Goal: Task Accomplishment & Management: Use online tool/utility

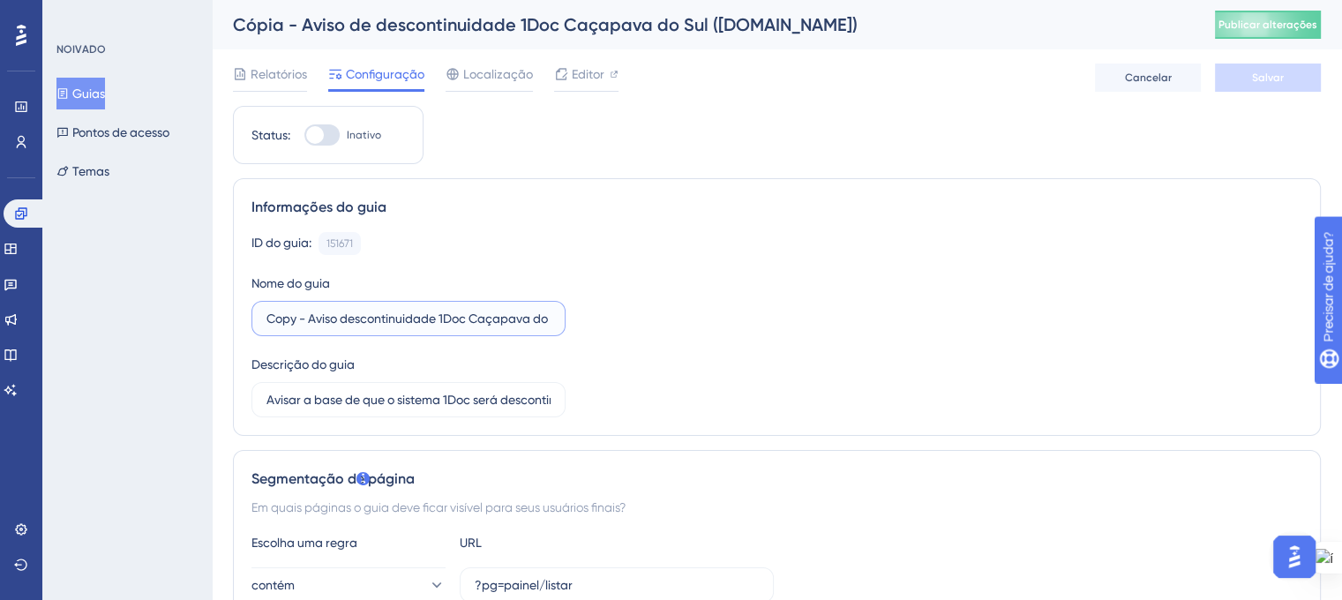
click at [489, 320] on input "Copy - Aviso descontinuidade 1Doc Caçapava do Sul ([DOMAIN_NAME])" at bounding box center [408, 318] width 284 height 19
click at [332, 318] on input "Copy - Aviso descontinuidade 1Doc Caçapava do Sul ([DOMAIN_NAME])" at bounding box center [408, 318] width 284 height 19
click at [490, 285] on div "Nome do guia Copy - Aviso descontinuidade 1Doc Caçapava do Sul ([DOMAIN_NAME])" at bounding box center [408, 305] width 314 height 64
drag, startPoint x: 277, startPoint y: 319, endPoint x: 590, endPoint y: 318, distance: 313.1
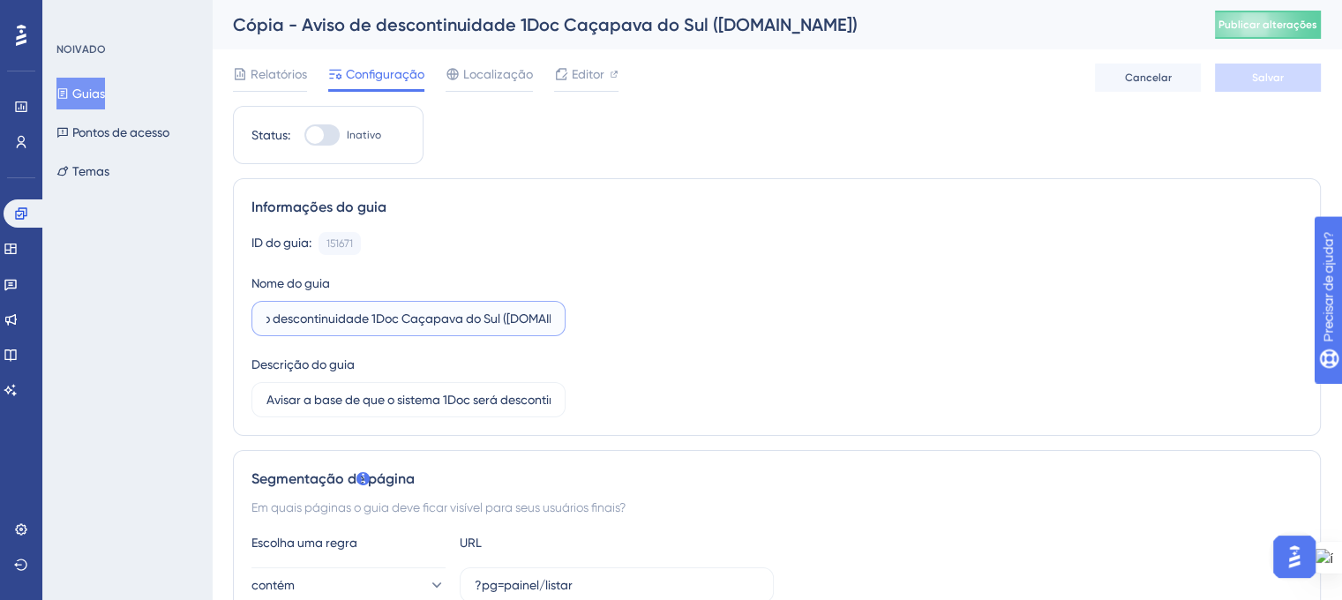
click at [590, 318] on div "ID do guia: 151671 Cópia Nome do guia Copy - Aviso descontinuidade 1Doc Caçapav…" at bounding box center [776, 324] width 1051 height 185
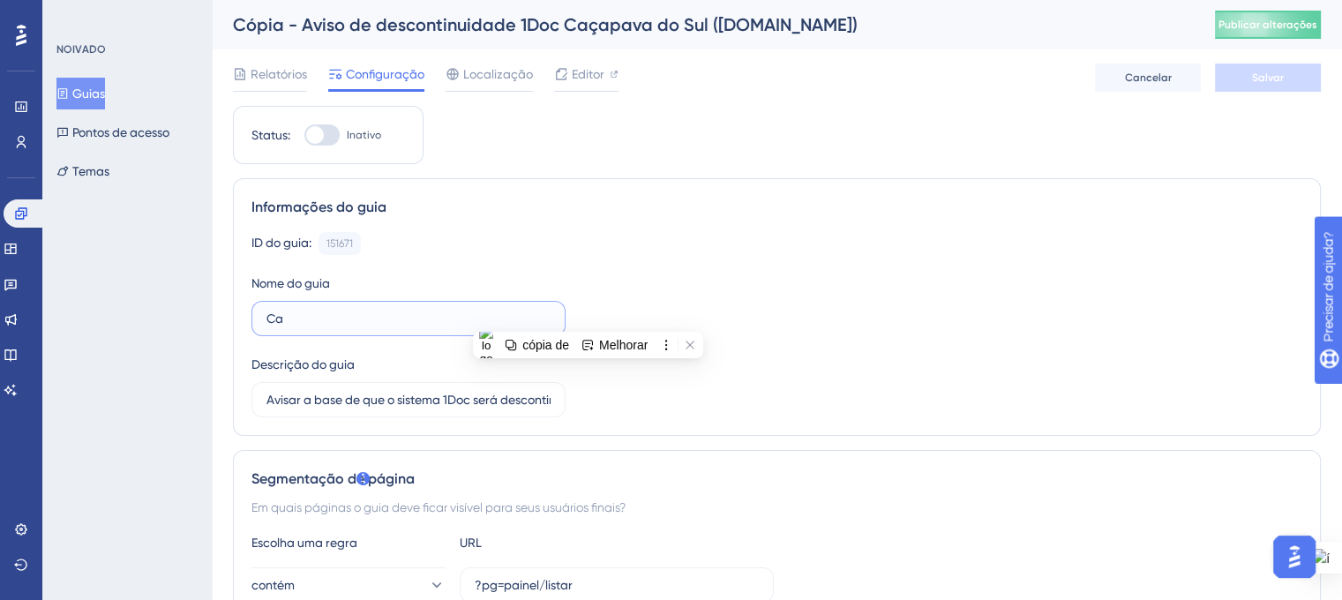
scroll to position [0, 0]
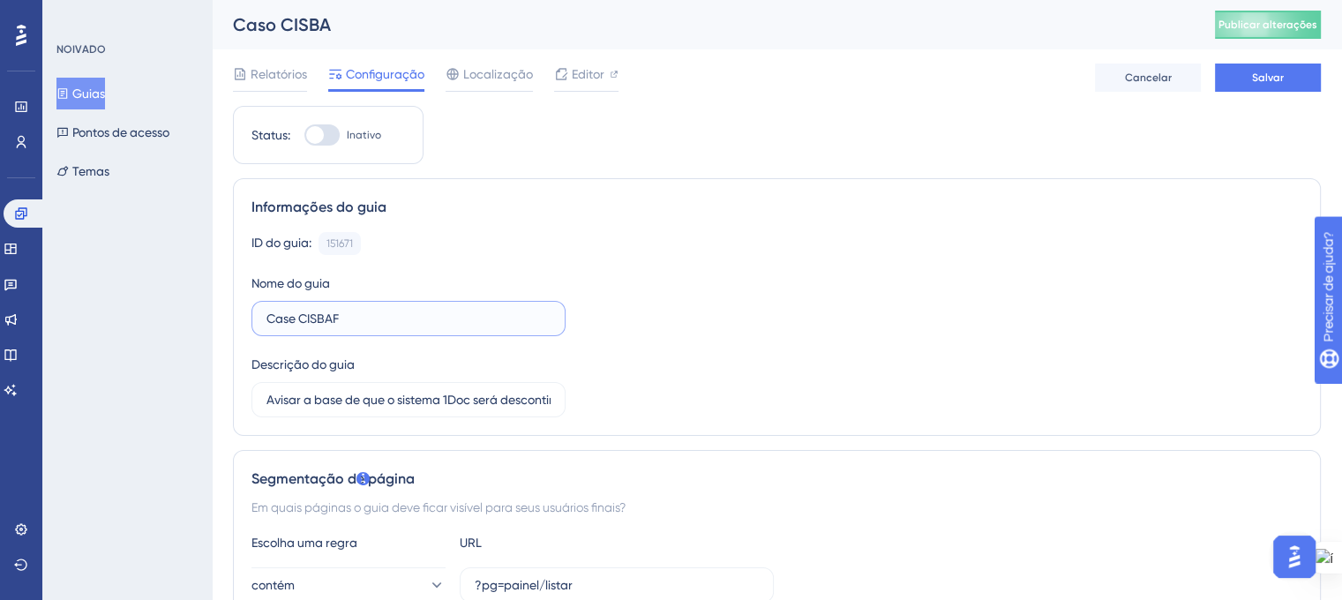
type input "Case CISBAF"
click at [670, 309] on div "ID do guia: 151671 Cópia Nome do guia Case CISBAF Descrição do guia Avisar a ba…" at bounding box center [776, 324] width 1051 height 185
drag, startPoint x: 268, startPoint y: 398, endPoint x: 576, endPoint y: 397, distance: 307.8
click at [576, 397] on div "ID do guia: 151671 Cópia Nome do guia Case CISBAF Descrição do guia Avisar a ba…" at bounding box center [776, 324] width 1051 height 185
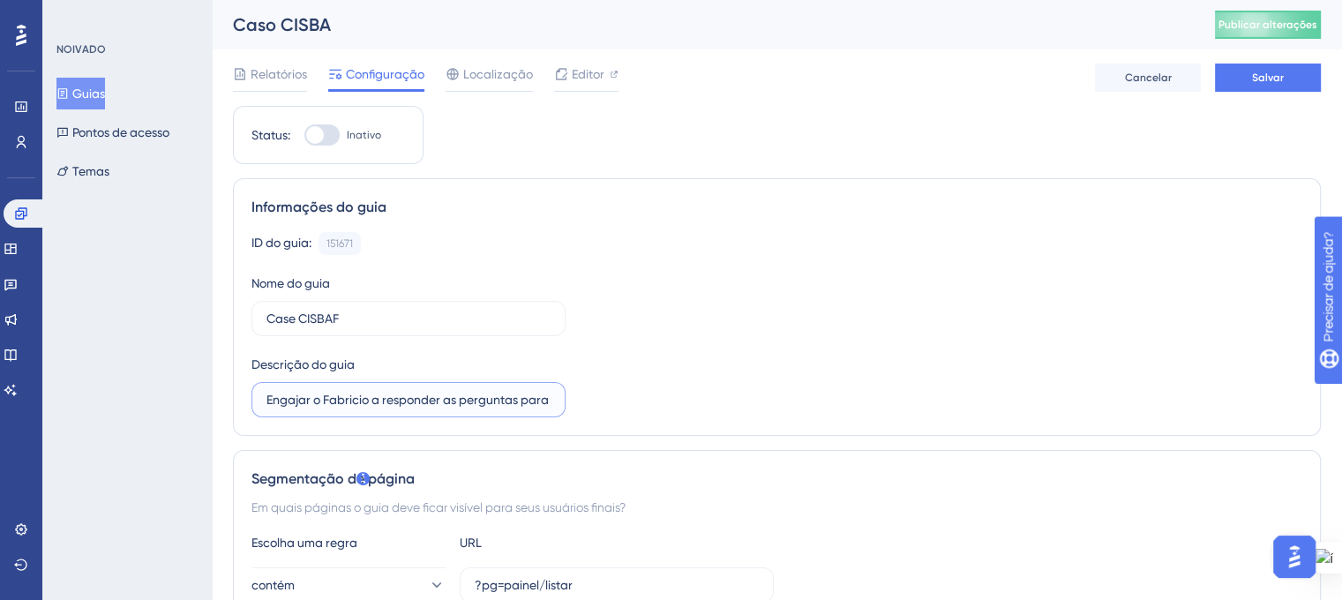
scroll to position [0, 0]
type input "E"
type input "C"
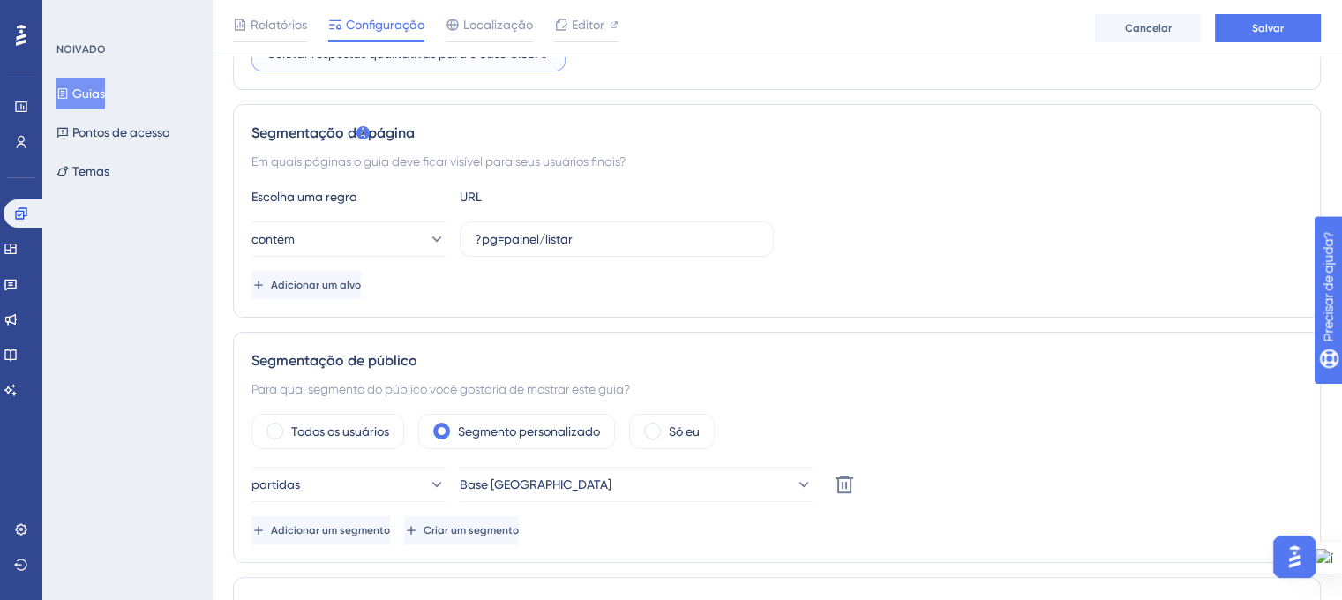
scroll to position [441, 0]
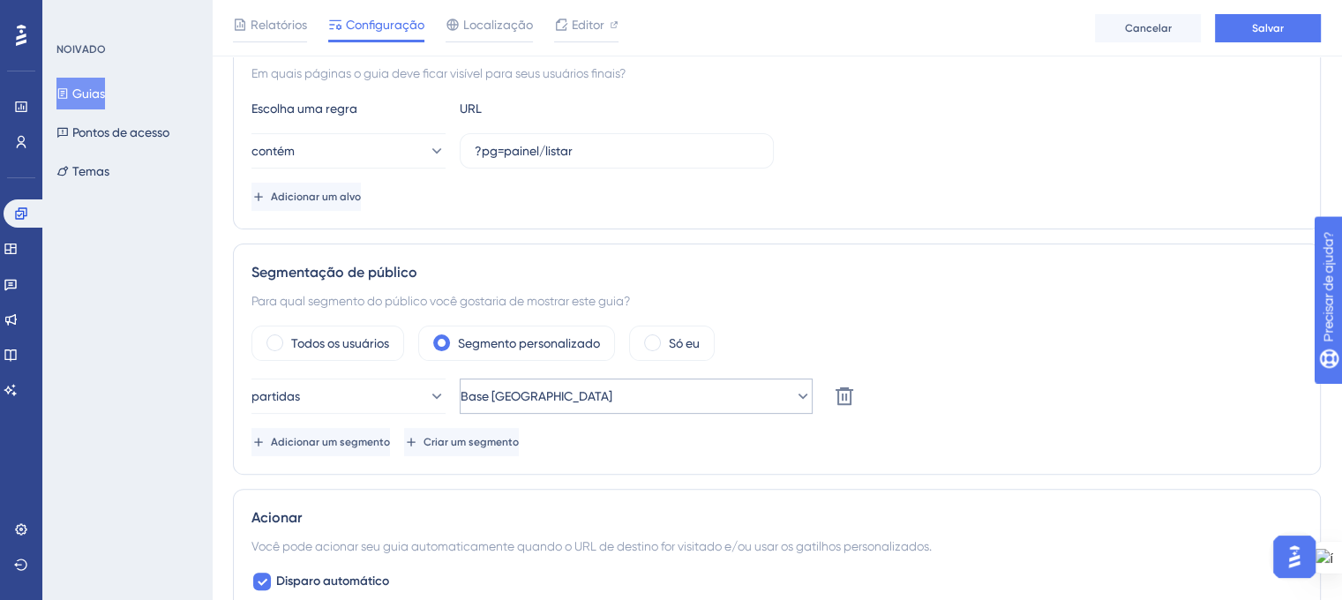
type input "Coletar respostas qualitativas para o case CISBAF"
click at [798, 394] on icon at bounding box center [803, 395] width 10 height 5
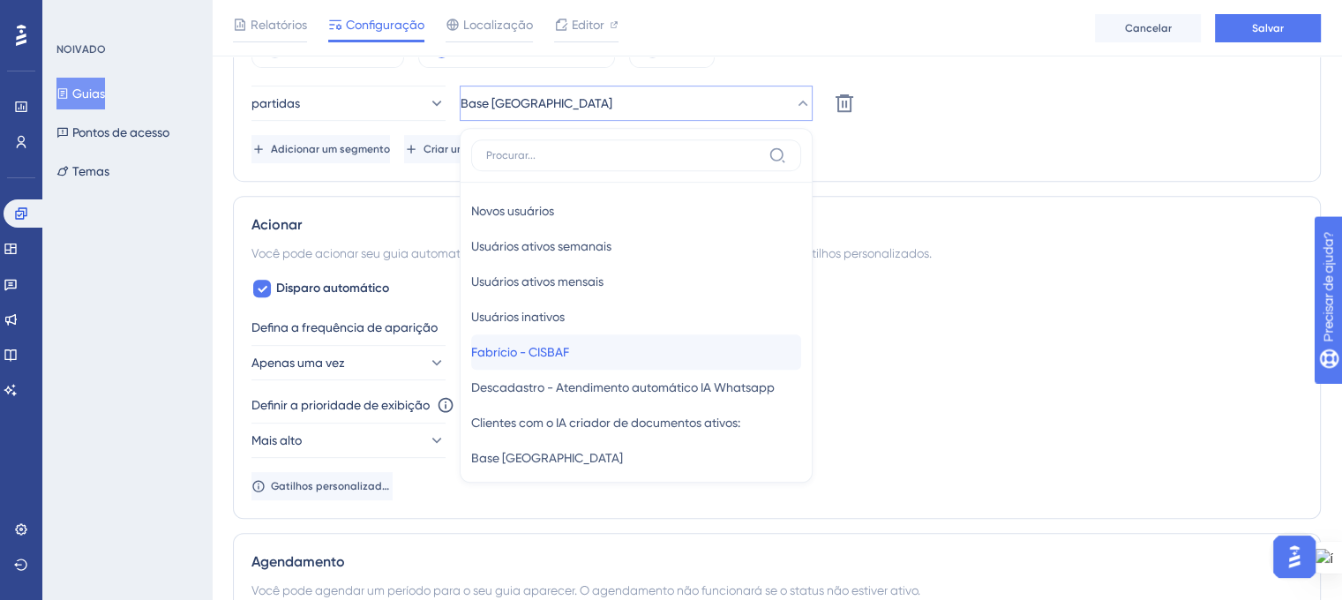
click at [662, 346] on div "Fabrício - CISBAF Fabrício - CISBAF" at bounding box center [636, 351] width 330 height 35
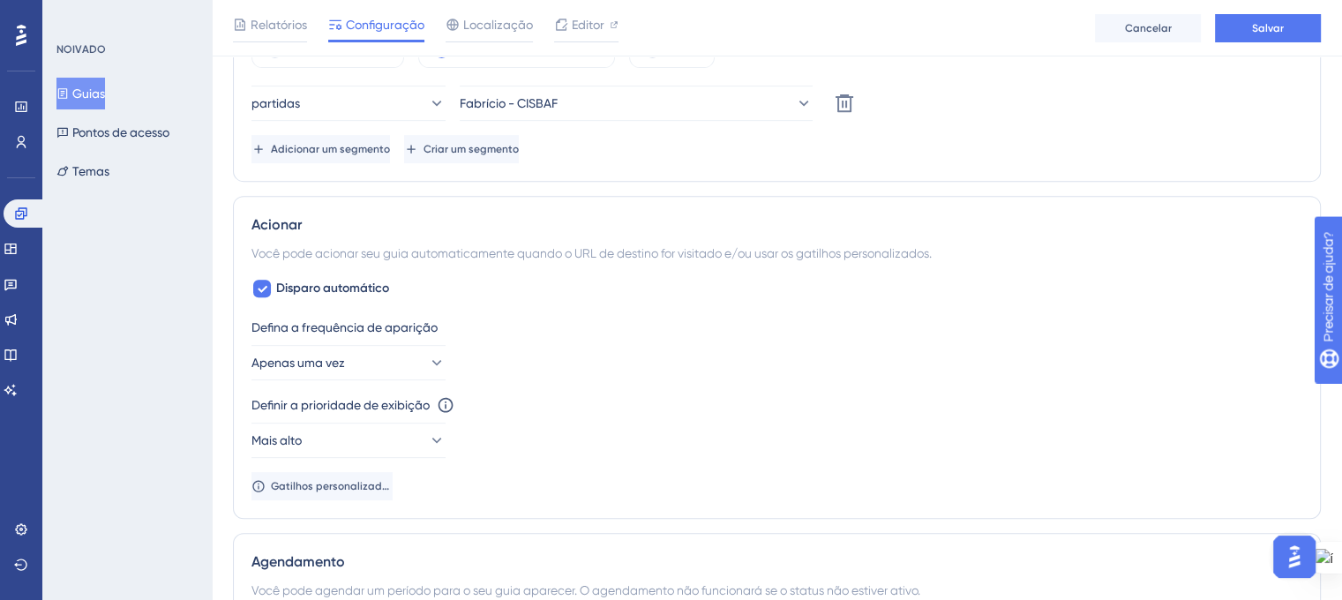
click at [1029, 122] on div "partidas Fabrício - CISBAF Excluir Adicionar um segmento Criar um segmento" at bounding box center [776, 125] width 1051 height 78
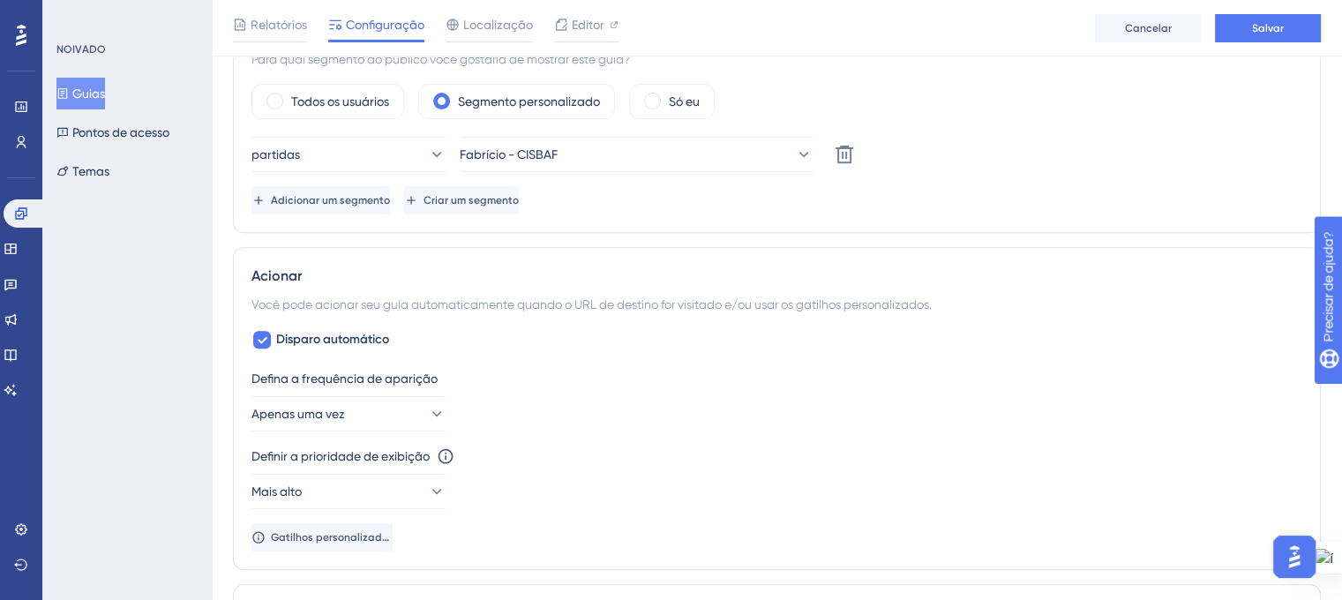
scroll to position [646, 0]
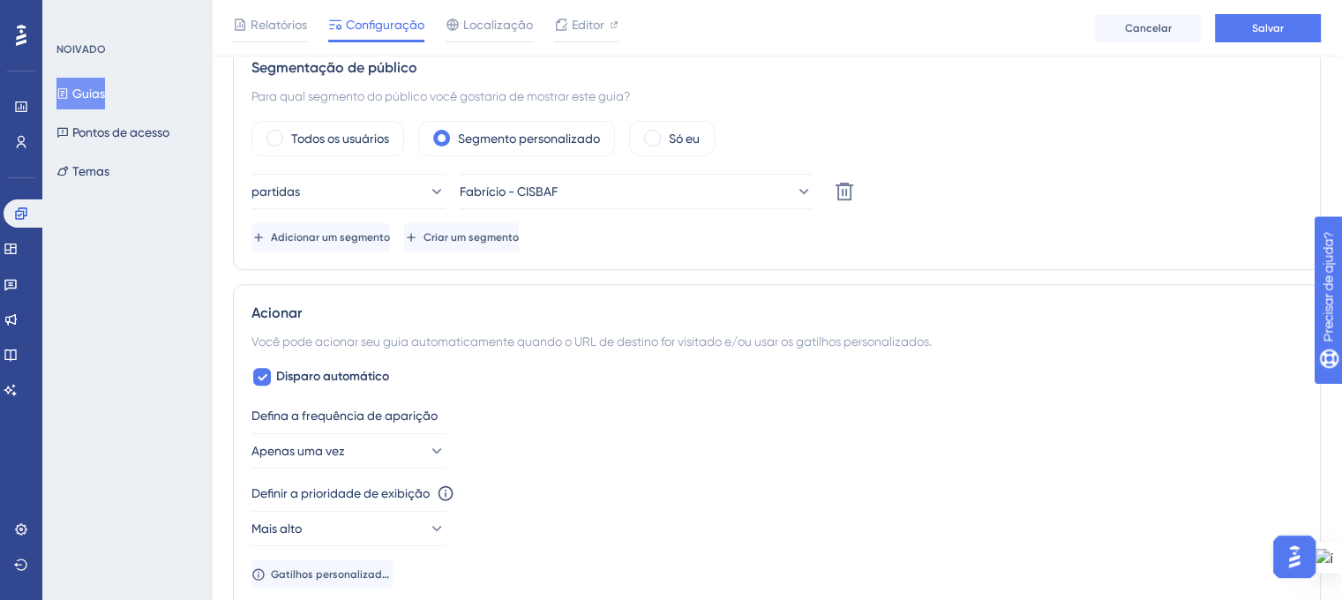
click at [1005, 207] on div "partidas Fabrício - CISBAF Excluir Adicionar um segmento Criar um segmento" at bounding box center [776, 213] width 1051 height 78
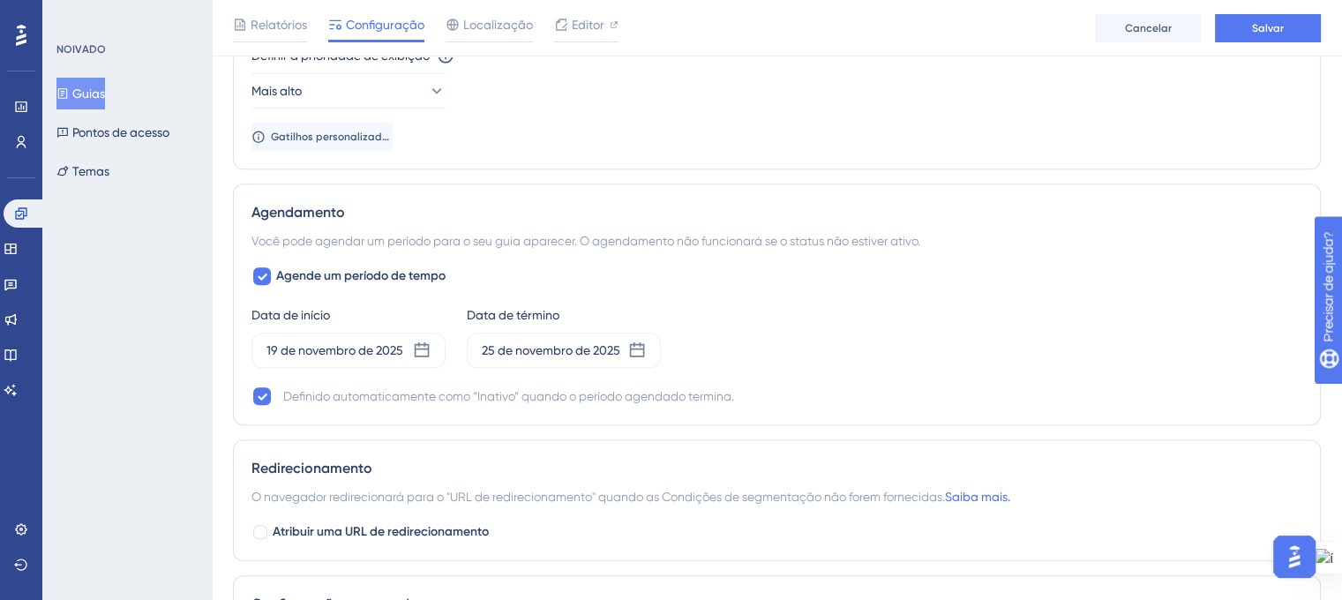
scroll to position [1087, 0]
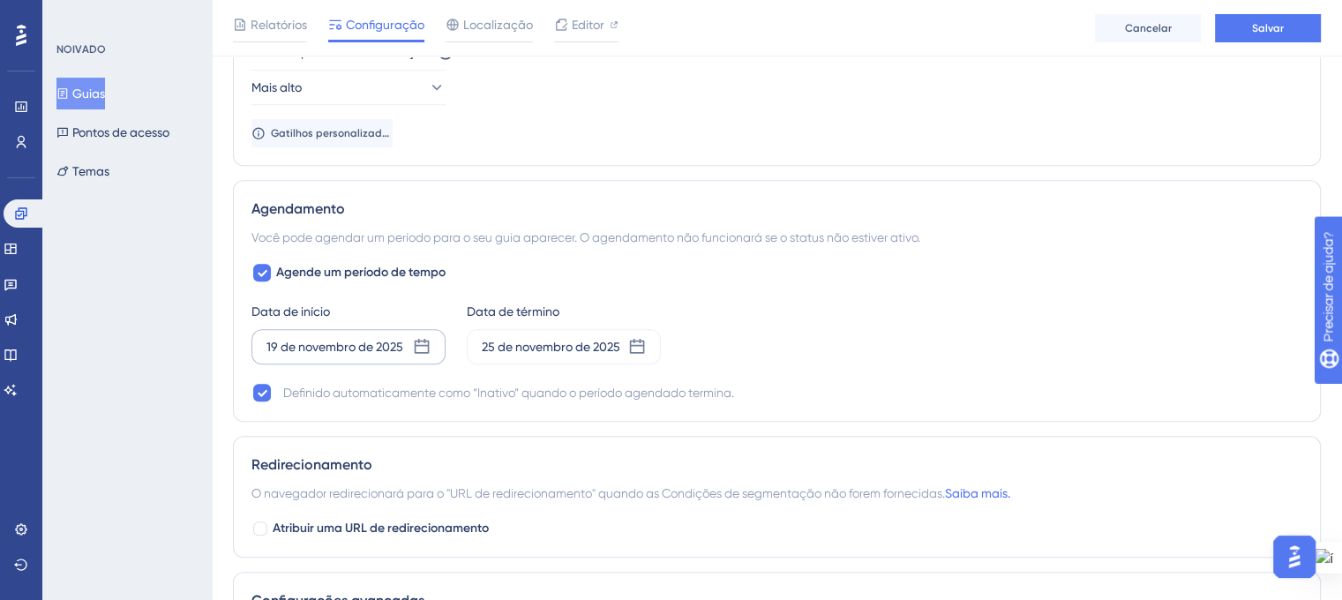
click at [423, 343] on icon at bounding box center [422, 347] width 18 height 18
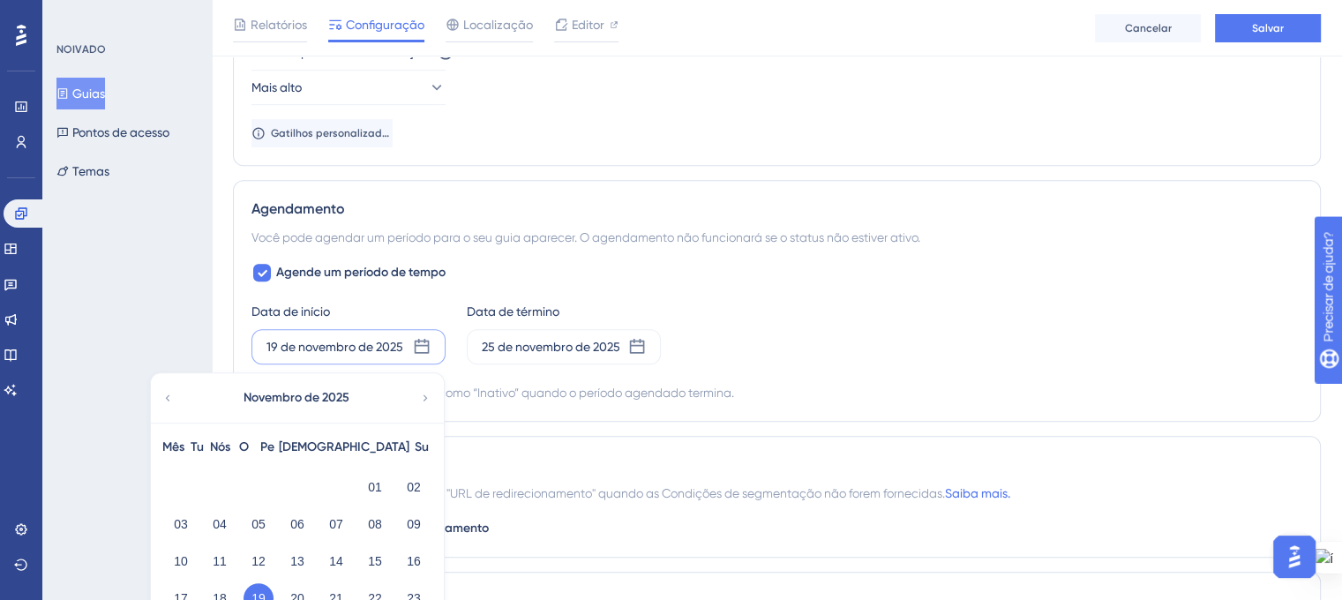
click at [166, 394] on icon at bounding box center [167, 398] width 12 height 16
click at [295, 519] on font "11" at bounding box center [297, 524] width 14 height 14
click at [203, 514] on div "09" at bounding box center [219, 524] width 39 height 34
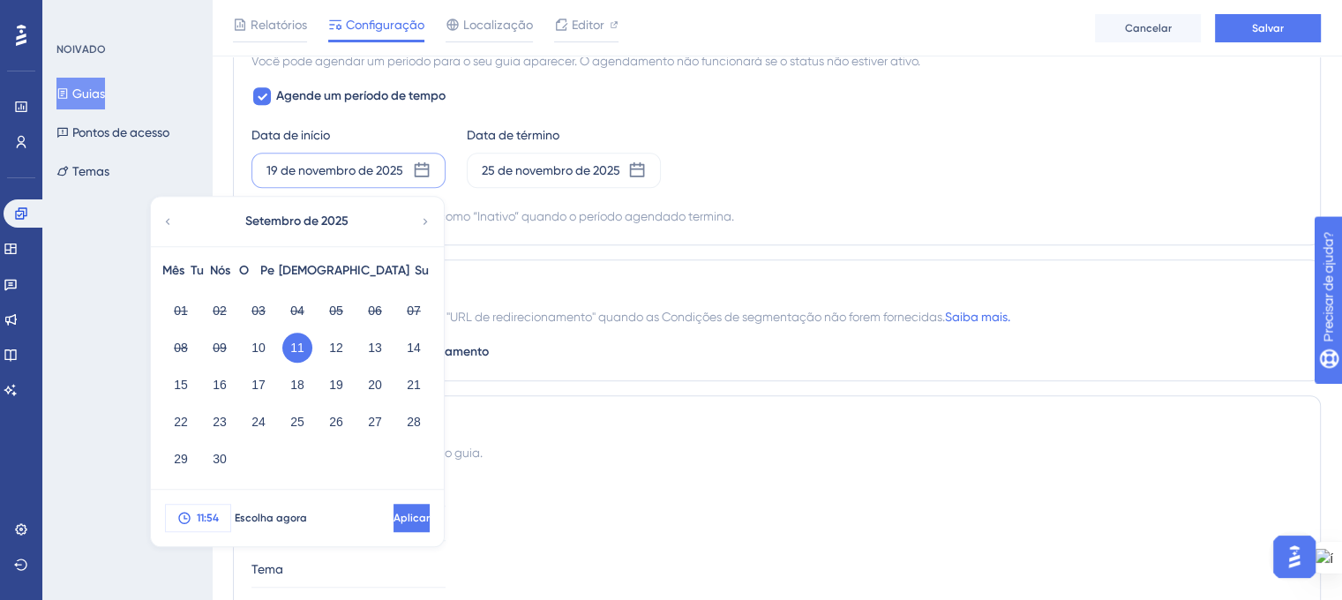
click at [211, 513] on font "11:54" at bounding box center [208, 518] width 22 height 12
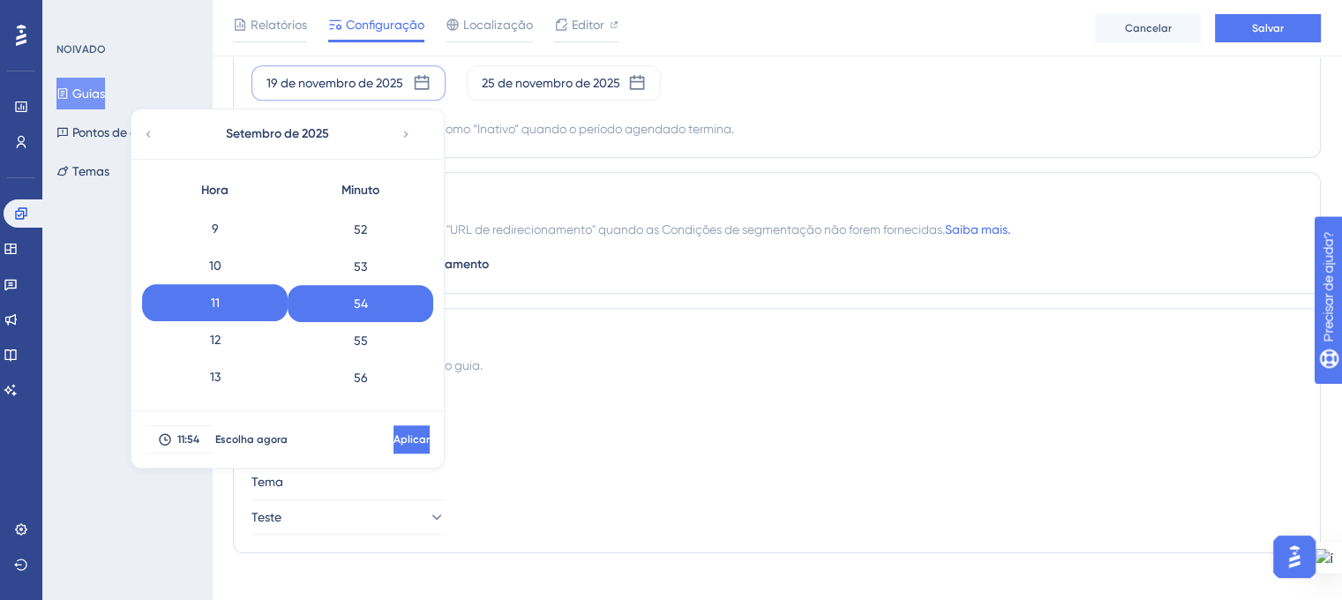
scroll to position [243, 0]
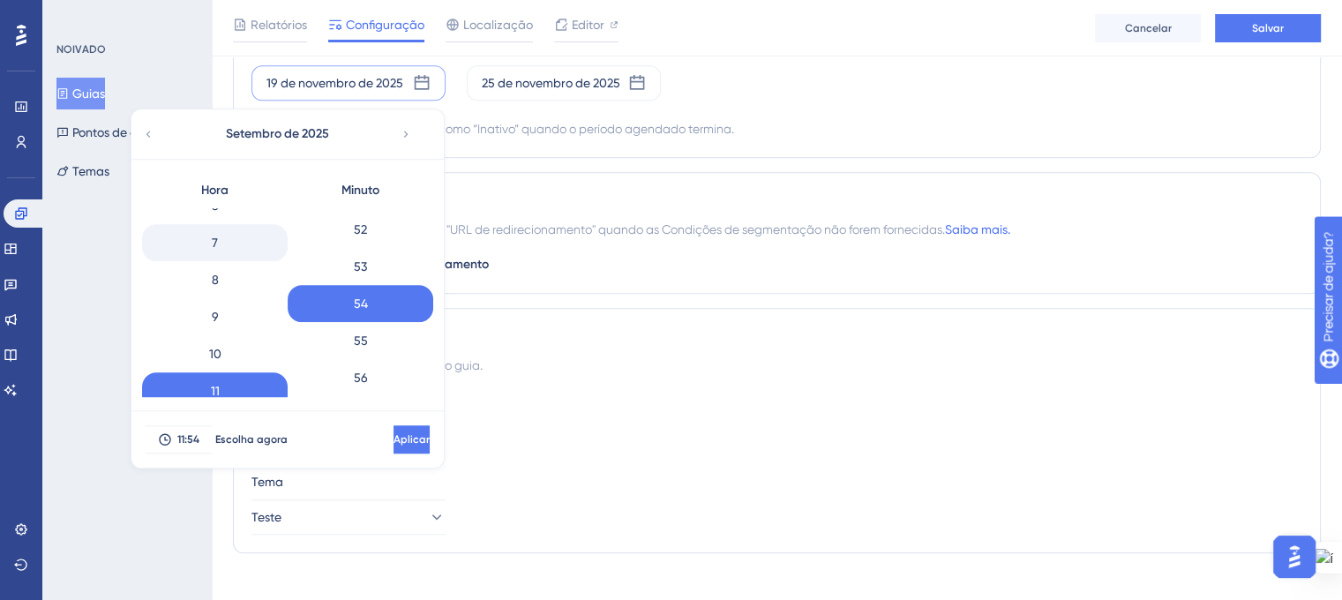
click at [214, 247] on font "7" at bounding box center [215, 242] width 6 height 21
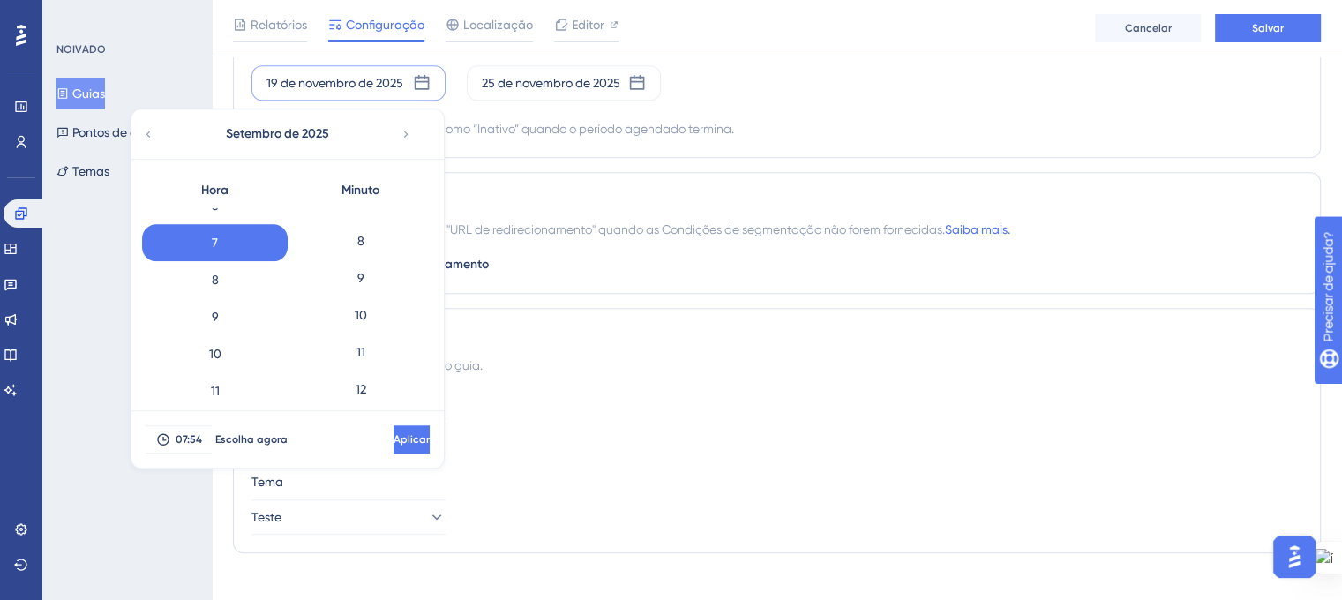
scroll to position [0, 0]
click at [350, 231] on div "0" at bounding box center [361, 226] width 146 height 37
click at [393, 427] on button "Aplicar" at bounding box center [411, 439] width 36 height 28
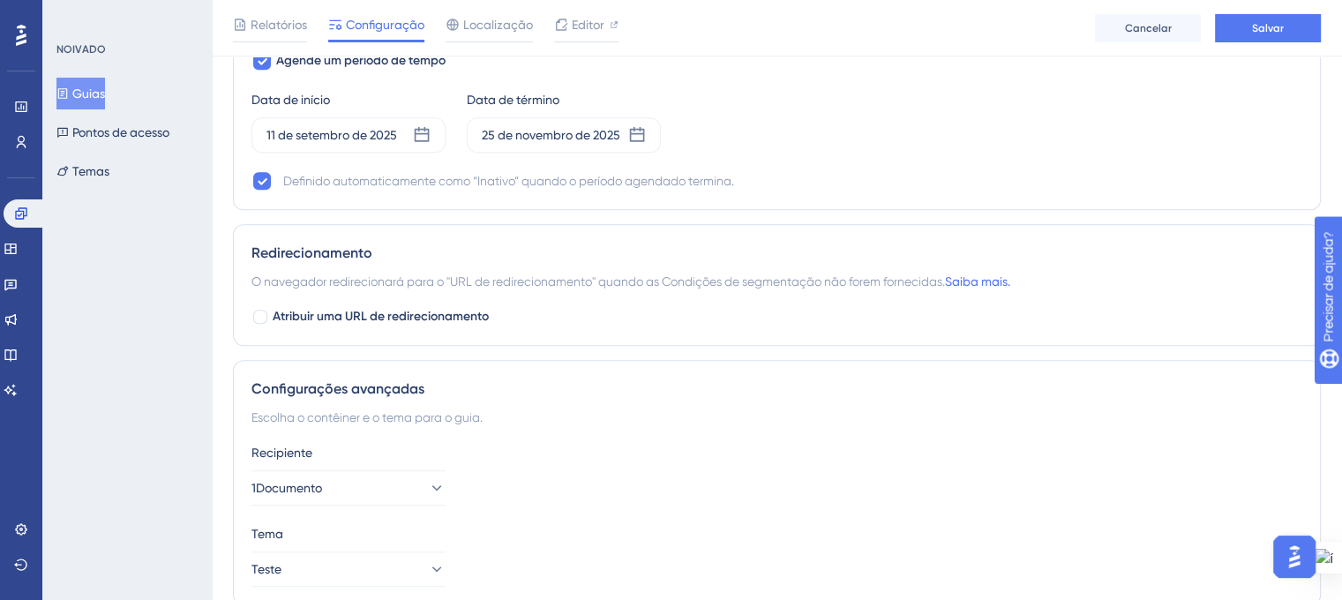
scroll to position [1262, 0]
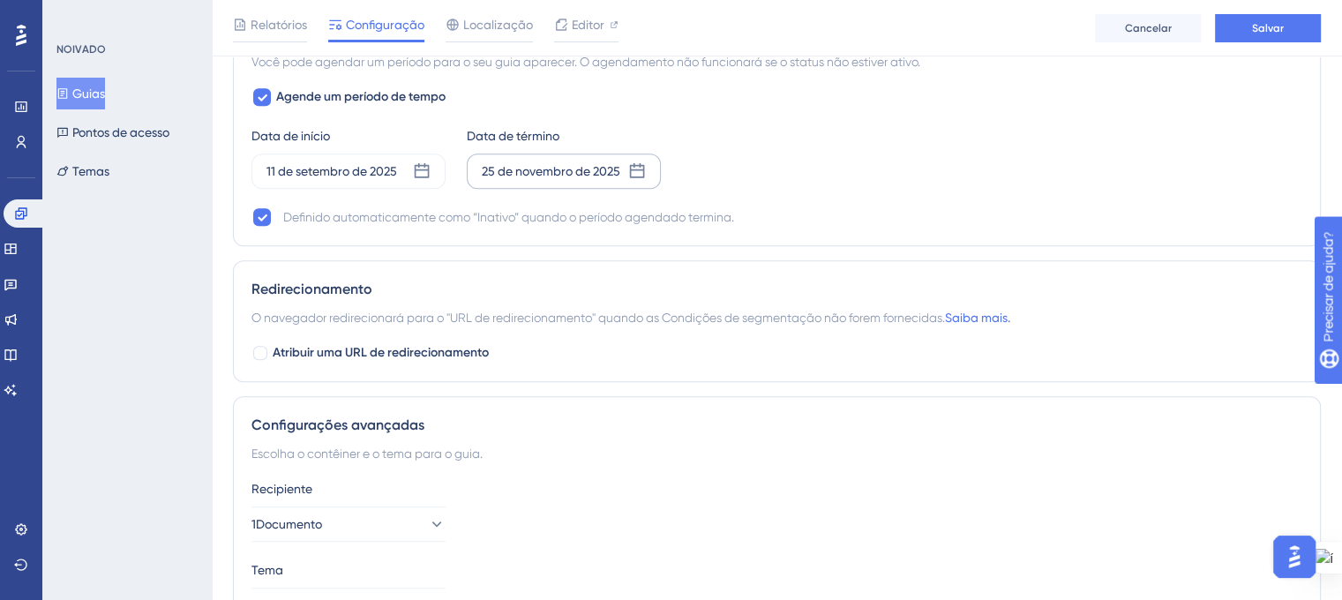
click at [635, 173] on icon at bounding box center [637, 171] width 18 height 18
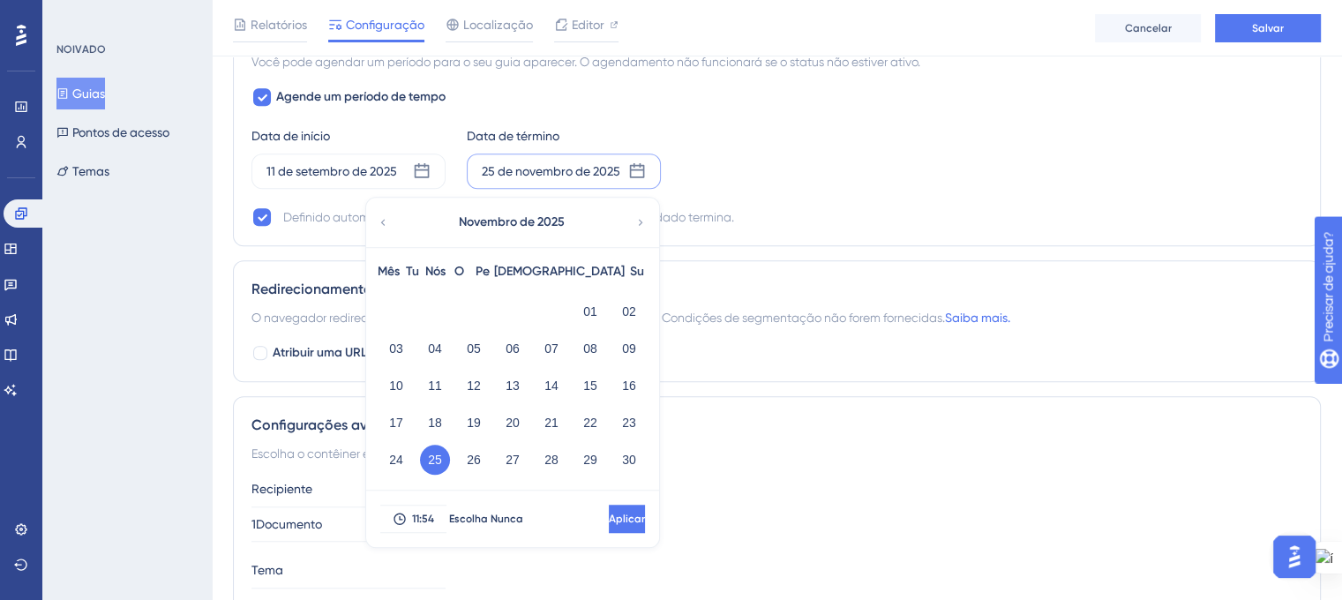
click at [391, 215] on div "Novembro de 2025" at bounding box center [511, 222] width 291 height 49
click at [391, 214] on div "Novembro de 2025" at bounding box center [511, 222] width 291 height 49
click at [388, 224] on icon at bounding box center [383, 222] width 12 height 16
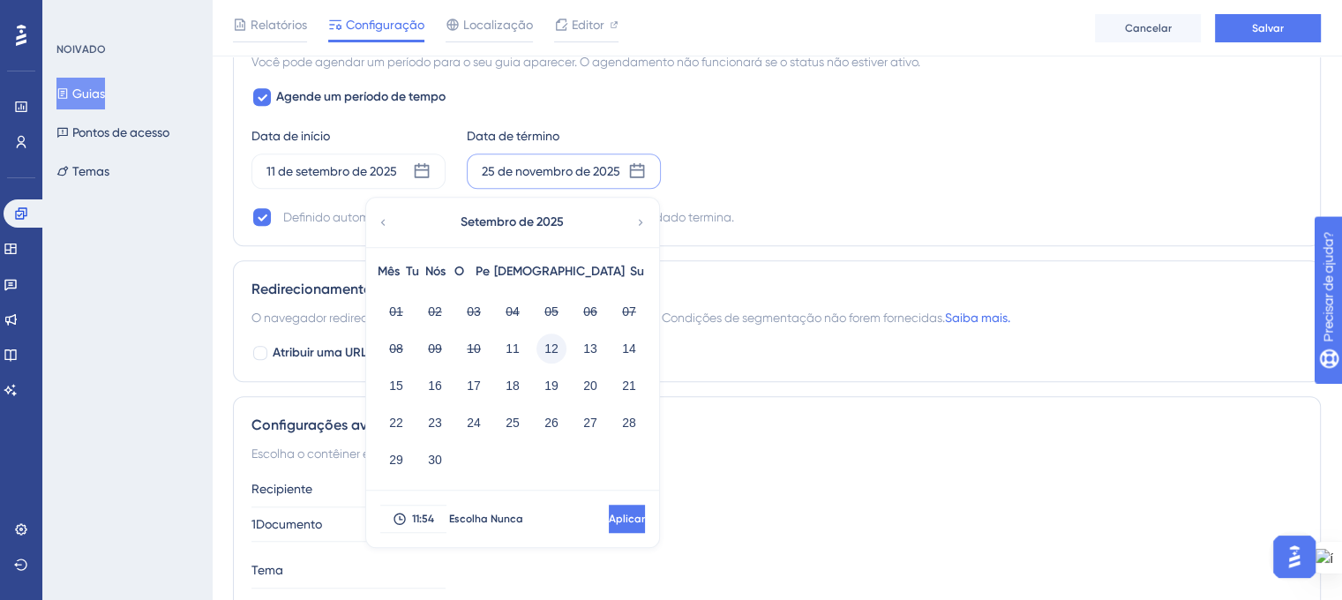
click at [560, 345] on button "12" at bounding box center [551, 348] width 30 height 30
click at [550, 378] on font "19" at bounding box center [551, 385] width 14 height 14
click at [557, 352] on font "12" at bounding box center [551, 348] width 14 height 21
click at [634, 168] on icon at bounding box center [637, 171] width 18 height 18
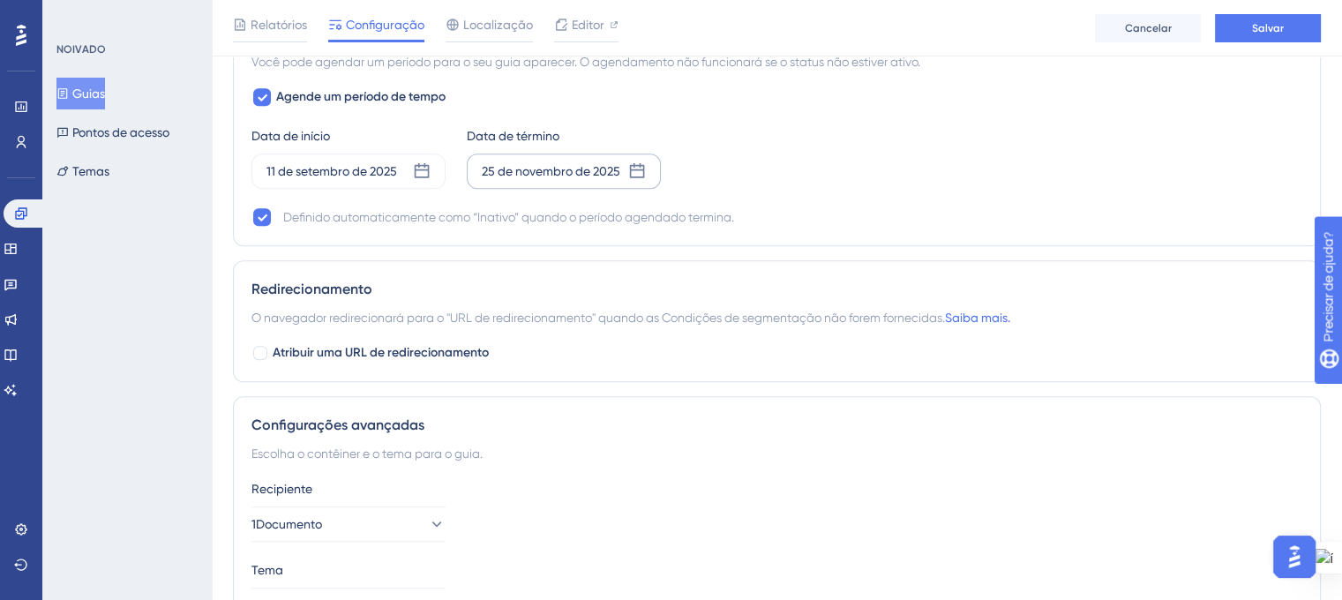
click at [634, 168] on icon at bounding box center [637, 171] width 18 height 18
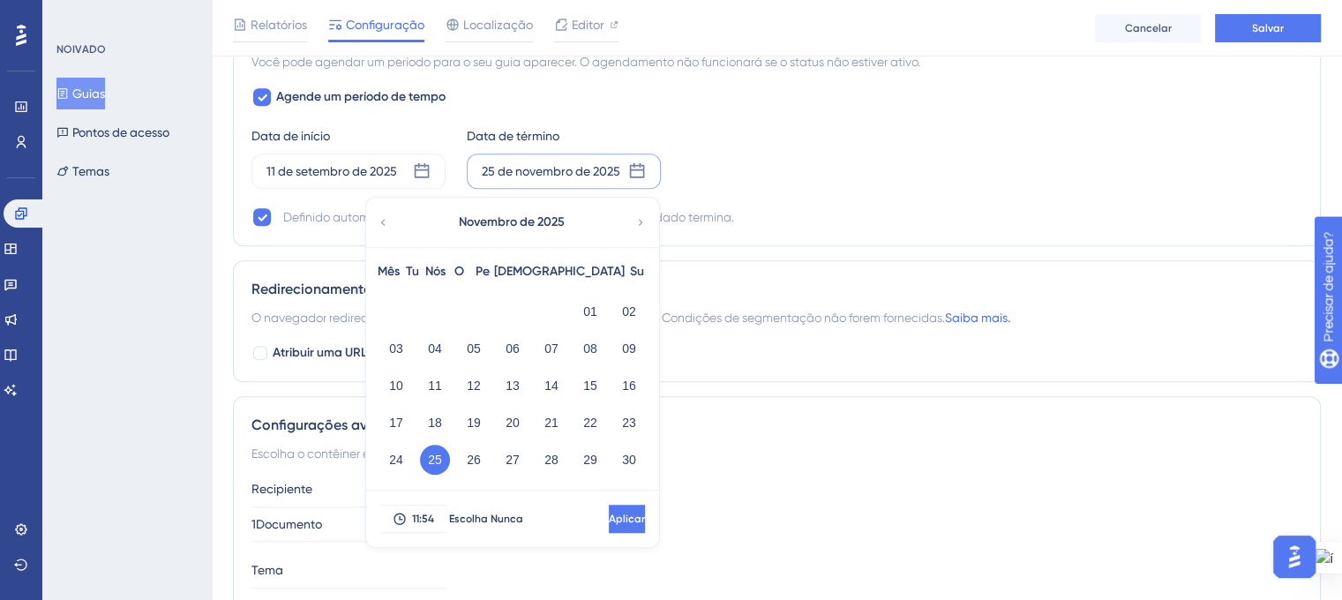
click at [381, 219] on icon at bounding box center [383, 222] width 4 height 6
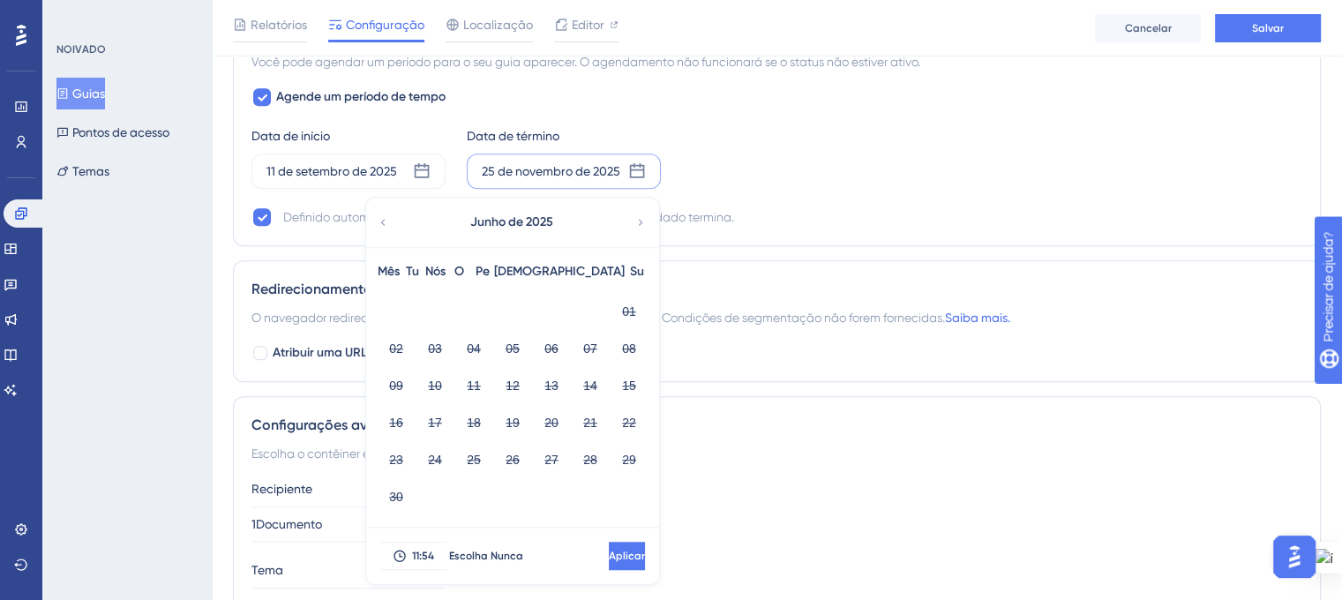
click at [640, 219] on icon at bounding box center [641, 222] width 4 height 6
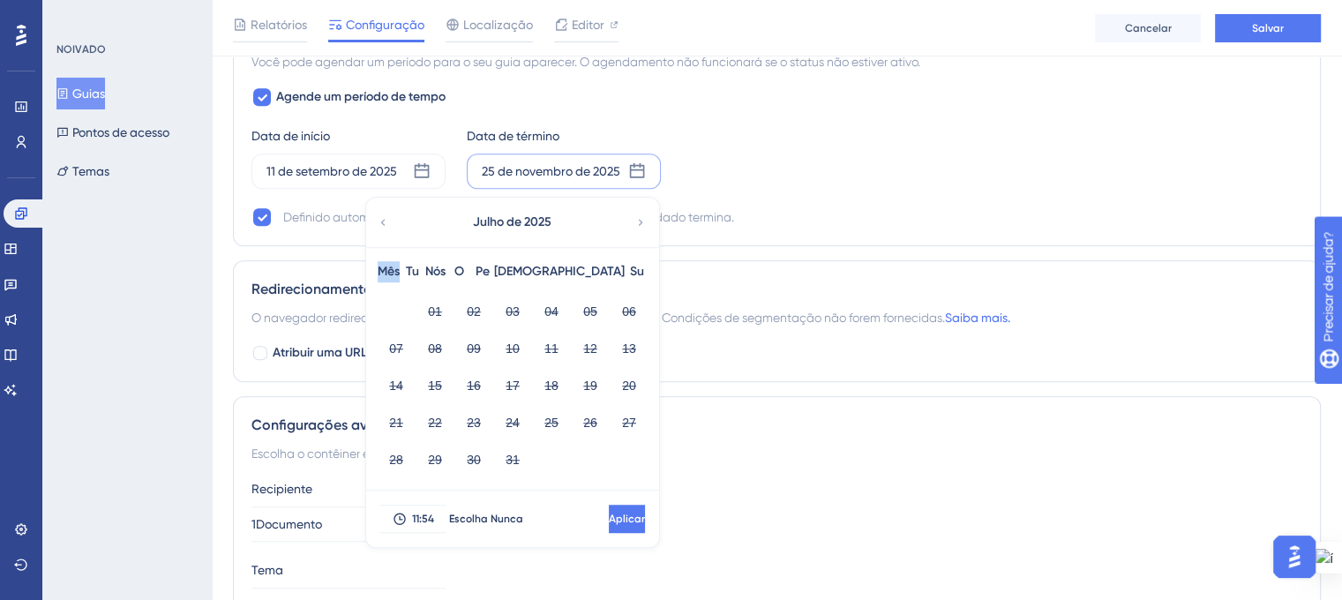
click at [640, 219] on icon at bounding box center [641, 222] width 4 height 6
click at [559, 341] on button "12" at bounding box center [551, 348] width 30 height 30
click at [402, 517] on icon at bounding box center [400, 519] width 14 height 14
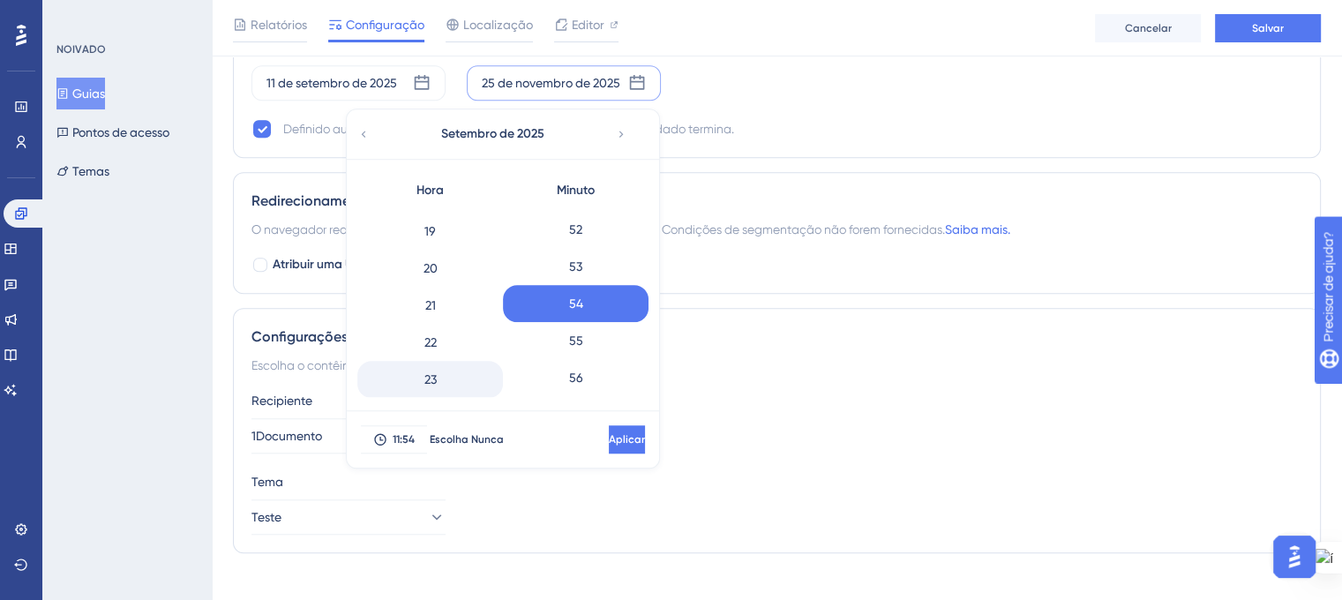
scroll to position [1371, 0]
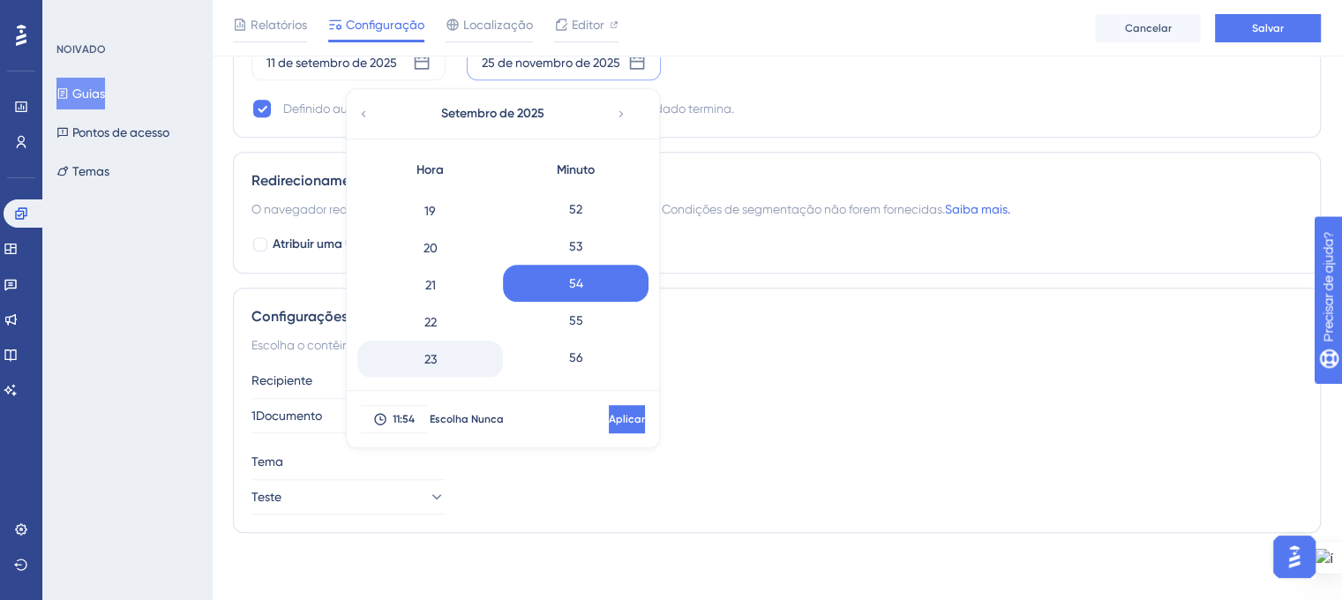
click at [427, 357] on font "23" at bounding box center [430, 359] width 12 height 14
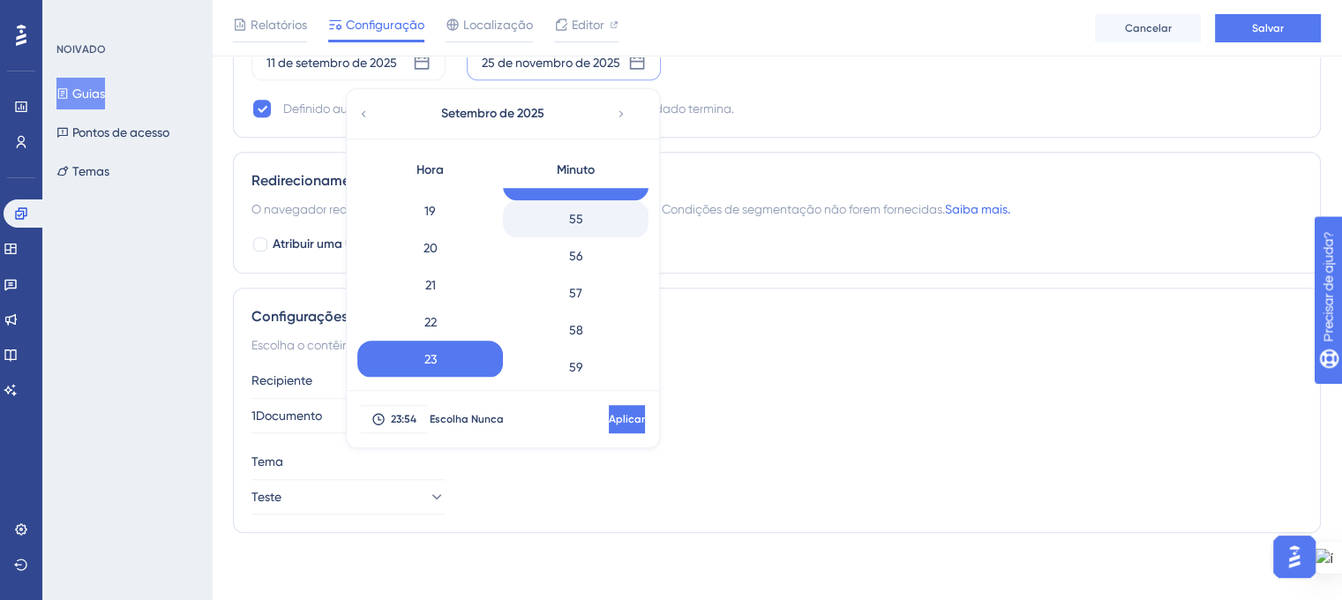
scroll to position [2033, 0]
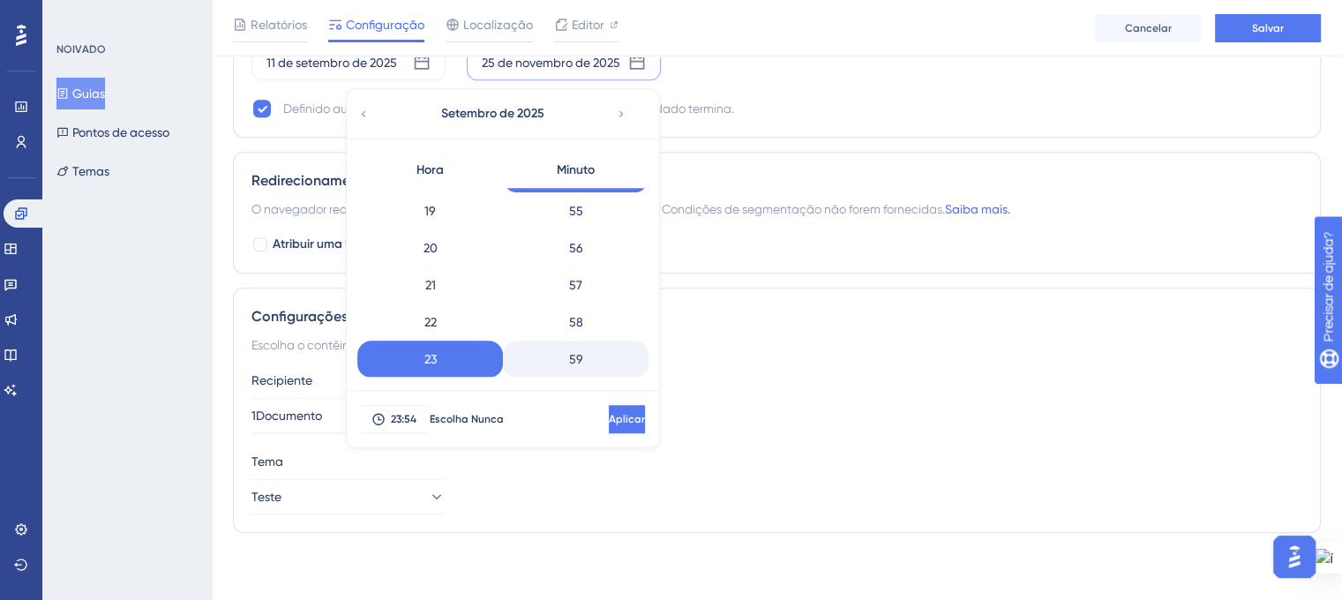
click at [581, 360] on div "59" at bounding box center [576, 358] width 146 height 37
click at [607, 413] on font "Aplicar" at bounding box center [625, 419] width 36 height 12
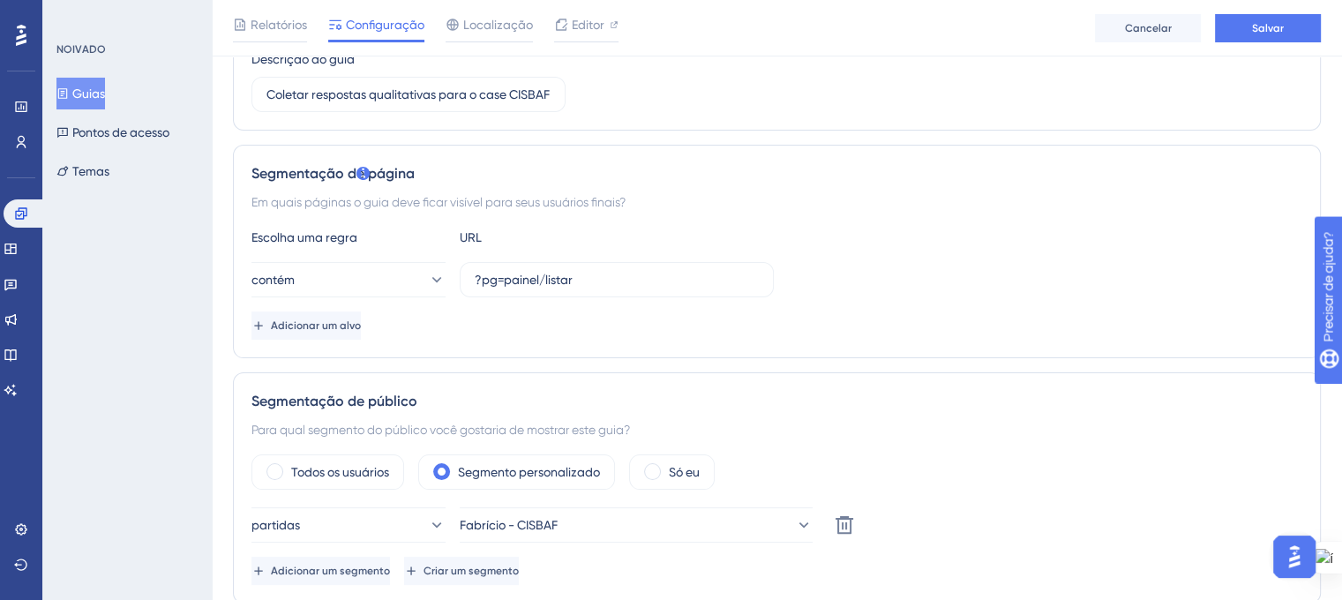
scroll to position [0, 0]
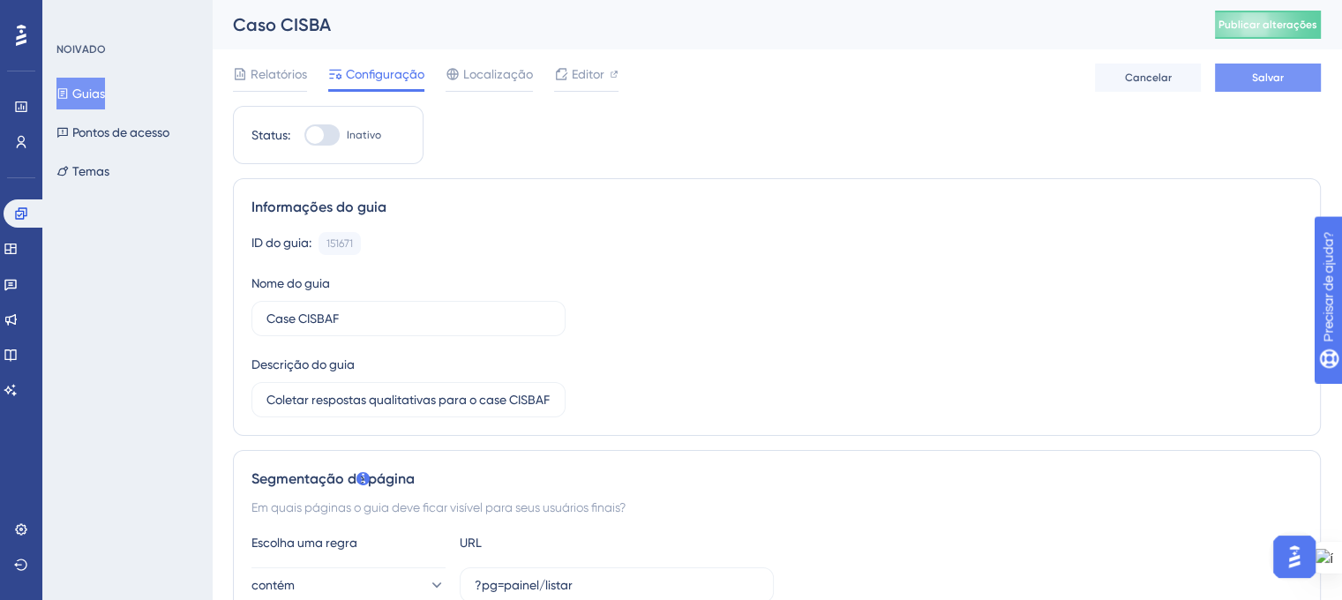
click at [1250, 71] on button "Salvar" at bounding box center [1268, 78] width 106 height 28
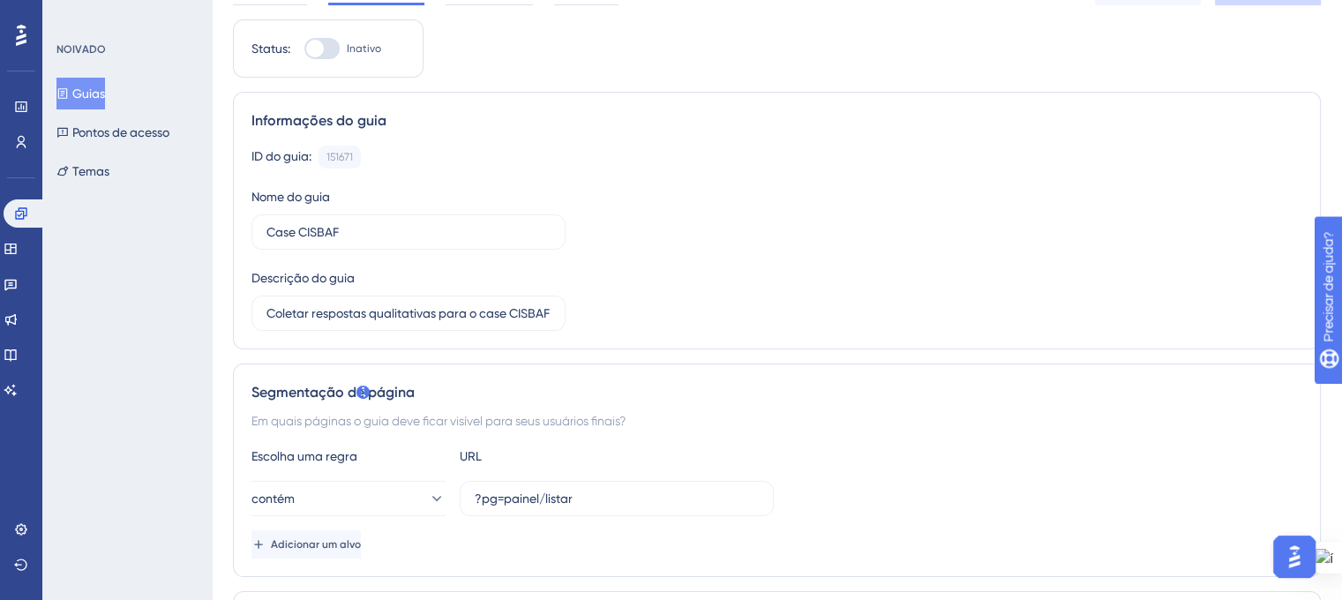
scroll to position [441, 0]
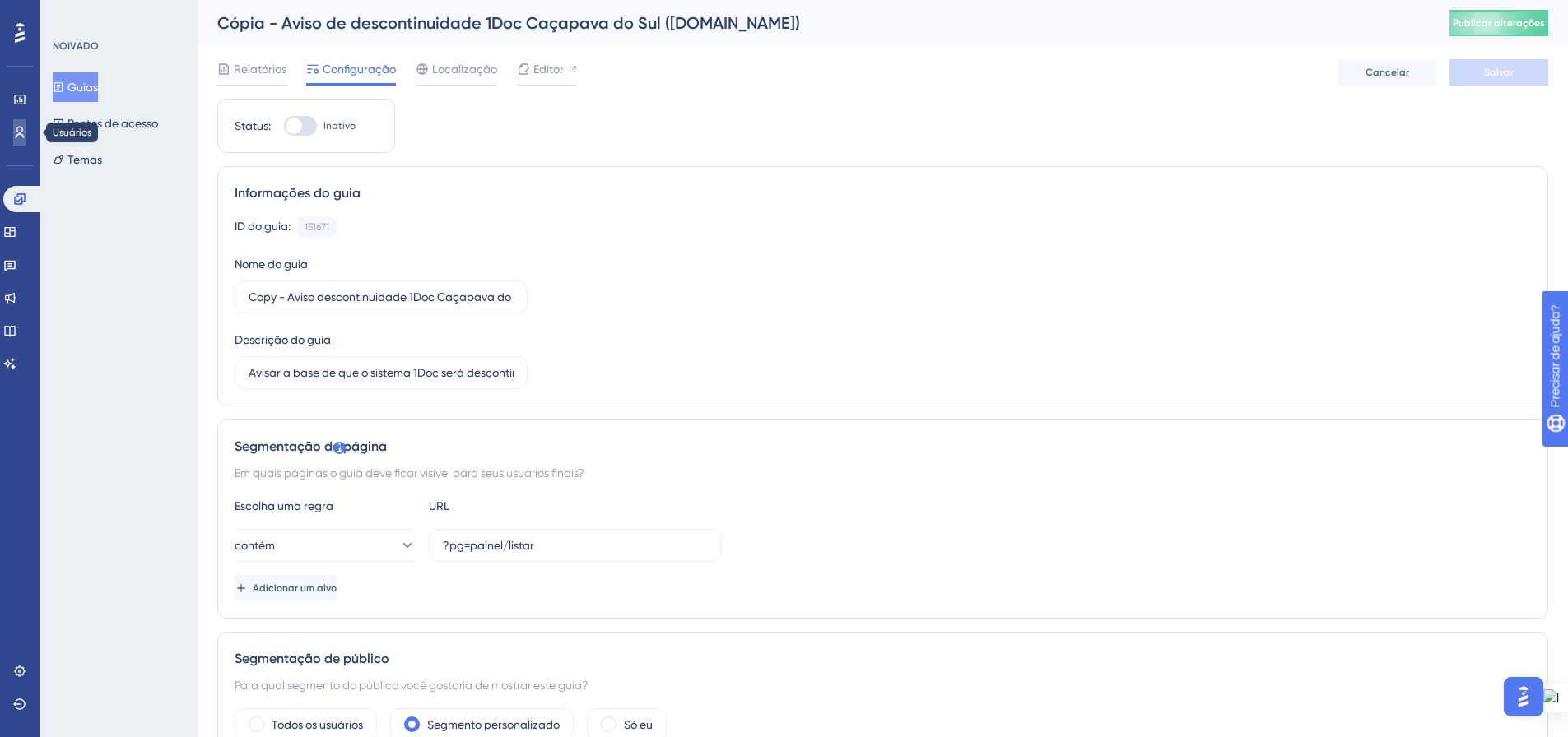
click at [13, 120] on link at bounding box center [20, 132] width 13 height 26
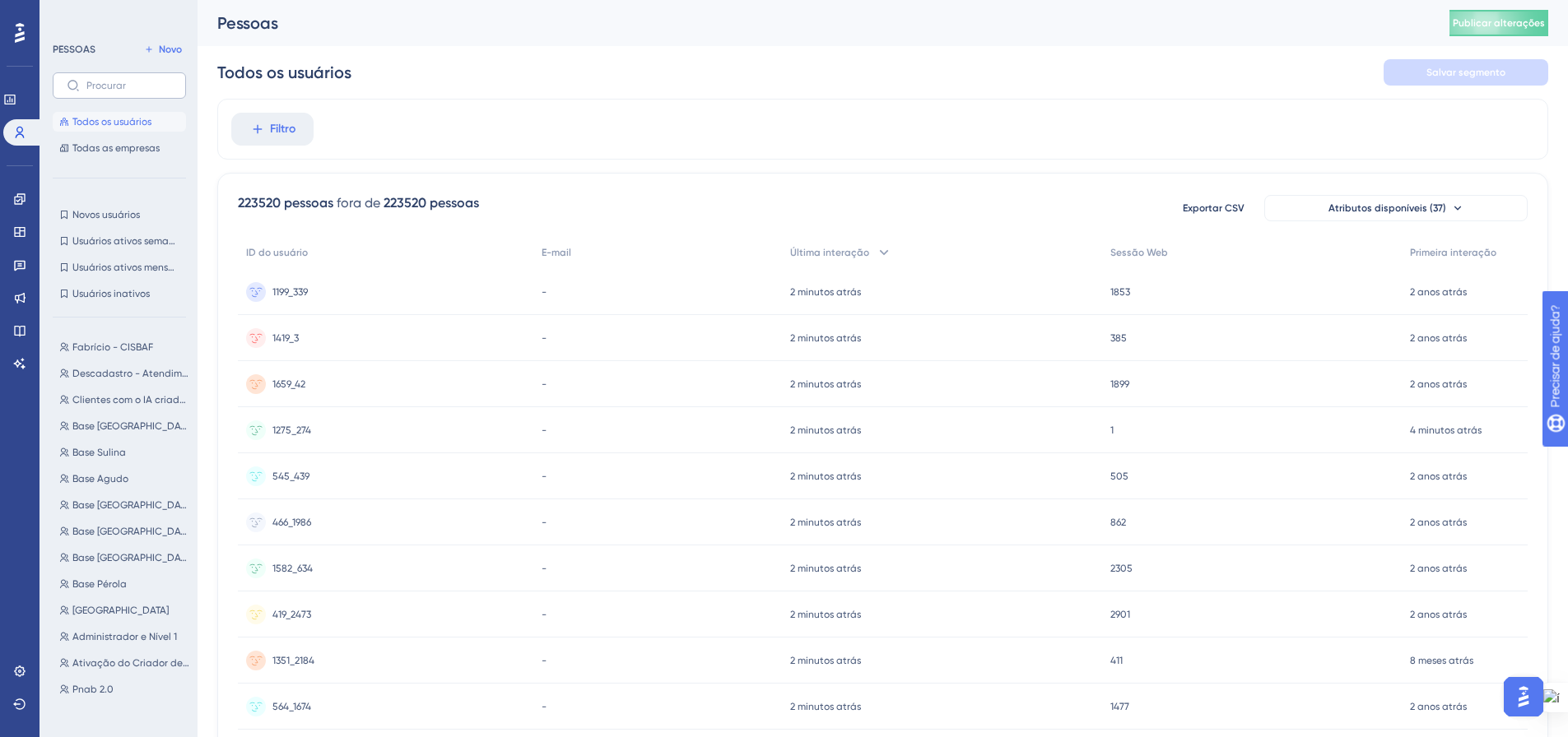
click at [110, 79] on label at bounding box center [119, 86] width 133 height 26
click at [110, 80] on input "text" at bounding box center [130, 86] width 86 height 11
click at [147, 84] on input "text" at bounding box center [130, 86] width 86 height 11
paste input "231295"
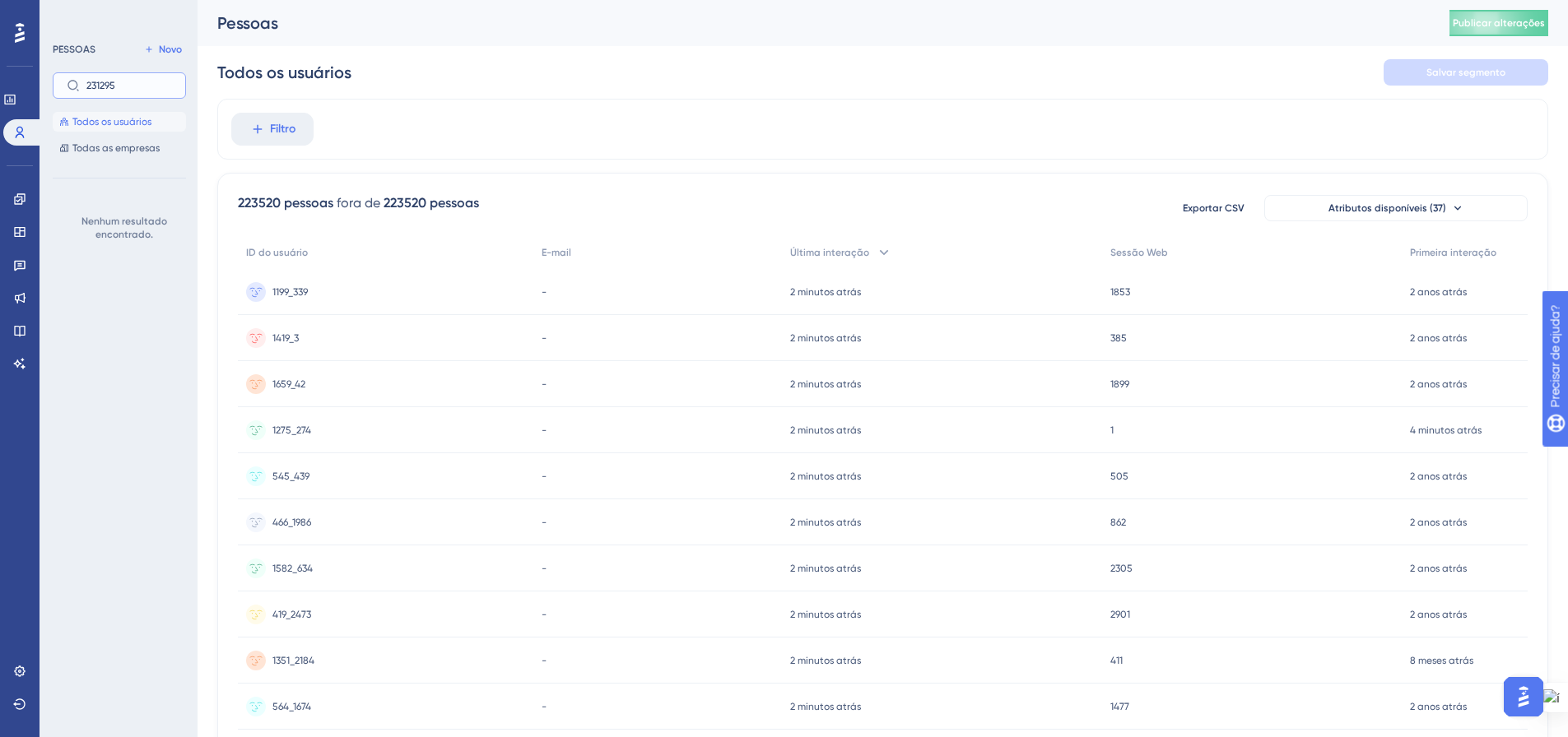
type input "231295"
click at [143, 118] on font "Todos os usuários" at bounding box center [112, 121] width 79 height 11
drag, startPoint x: 129, startPoint y: 85, endPoint x: 81, endPoint y: 85, distance: 48.0
click at [81, 85] on label "231295" at bounding box center [119, 86] width 133 height 26
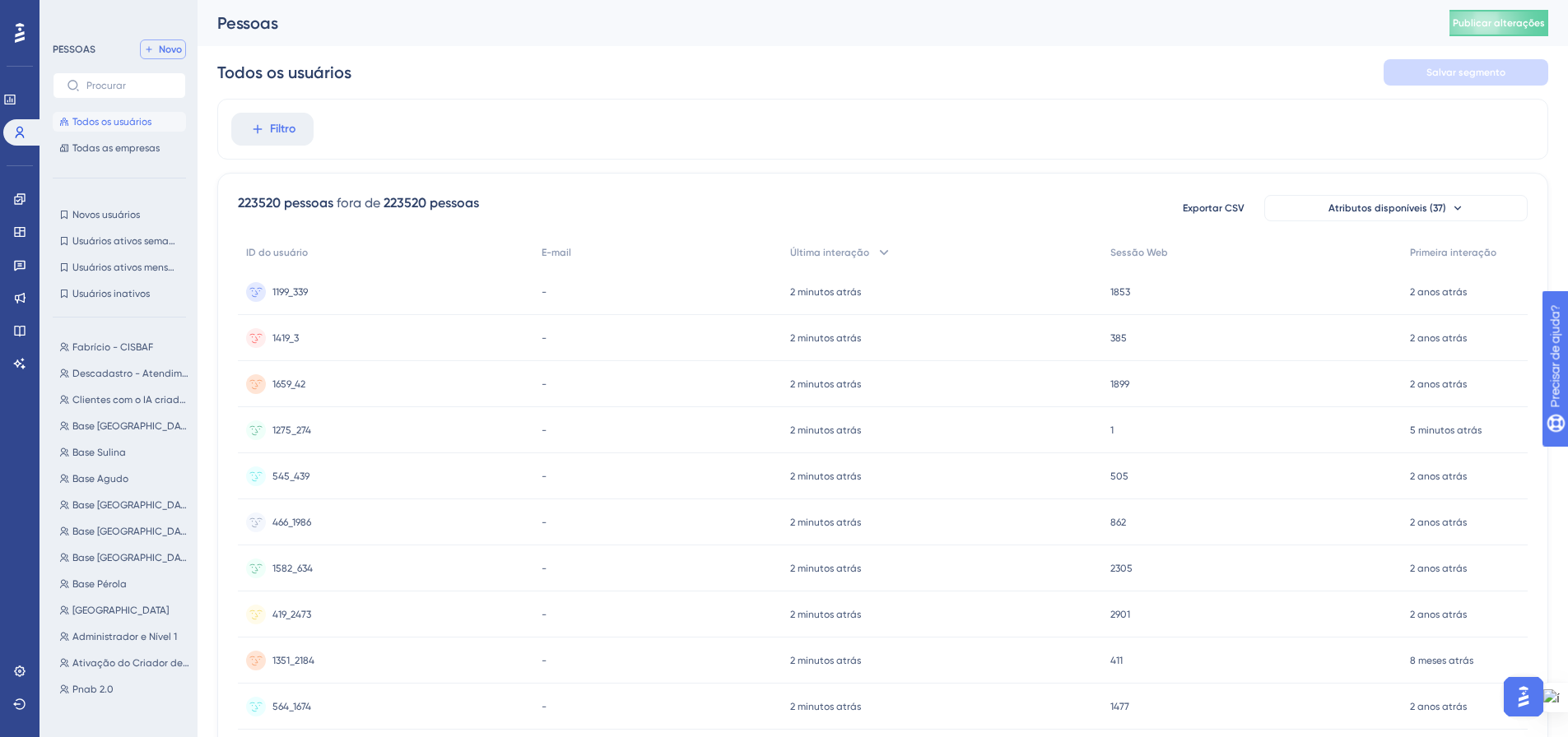
click at [161, 51] on font "Novo" at bounding box center [170, 49] width 23 height 11
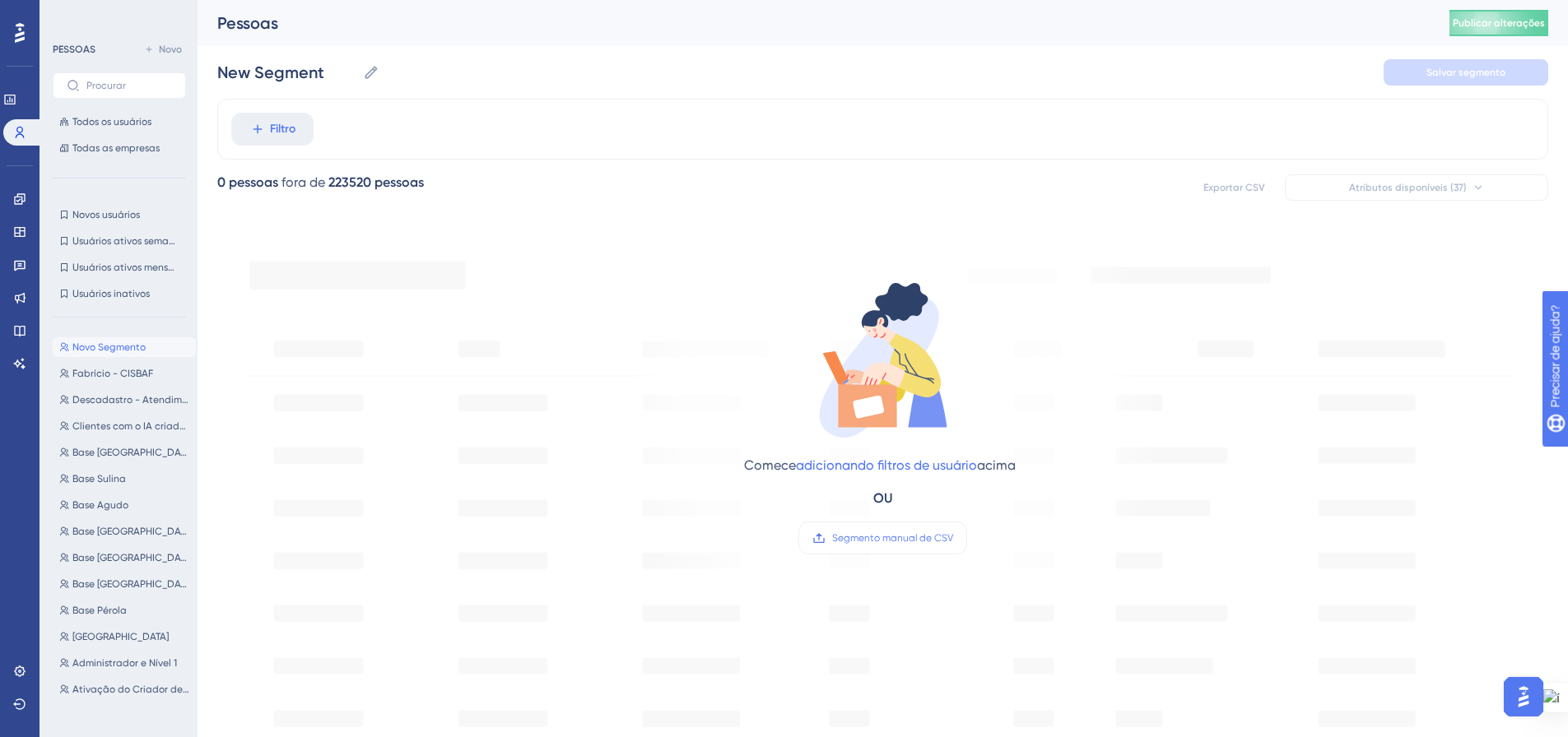
click at [118, 66] on div "PESSOAS Novo Todos os usuários Todas as empresas" at bounding box center [119, 98] width 133 height 118
click at [91, 119] on font "Todos os usuários" at bounding box center [112, 121] width 79 height 11
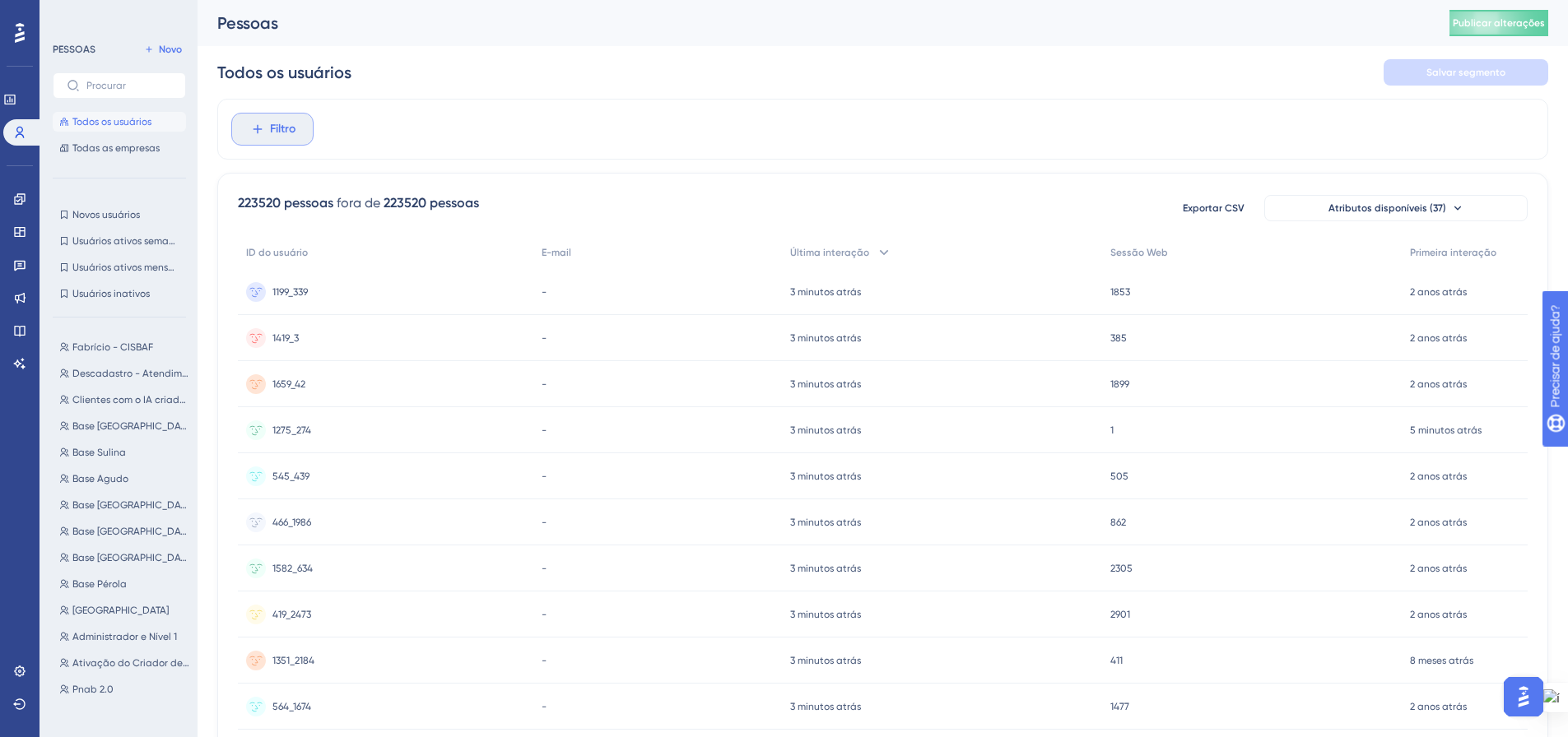
click at [287, 134] on font "Filtro" at bounding box center [282, 129] width 25 height 14
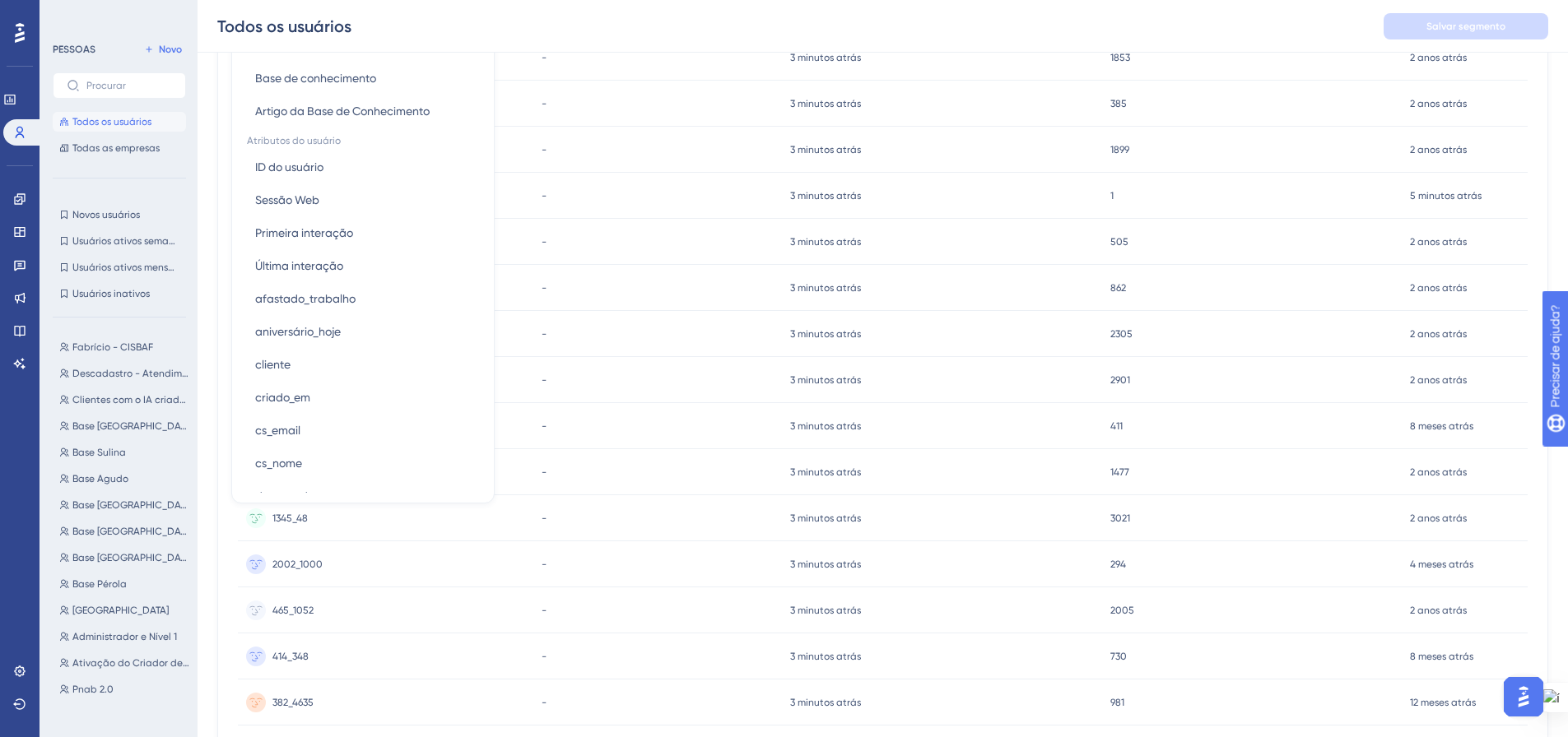
scroll to position [509, 0]
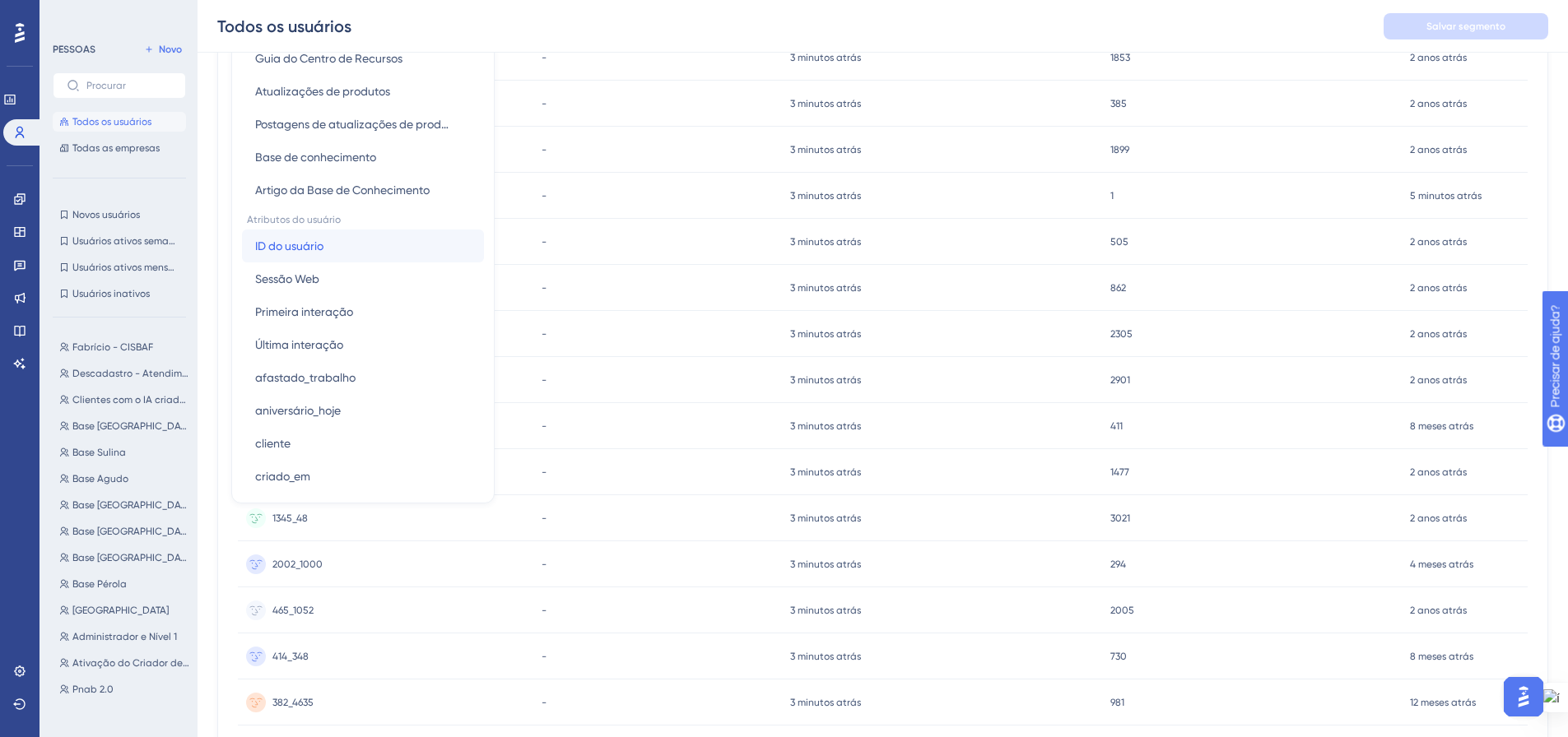
click at [300, 244] on font "ID do usuário" at bounding box center [288, 246] width 68 height 13
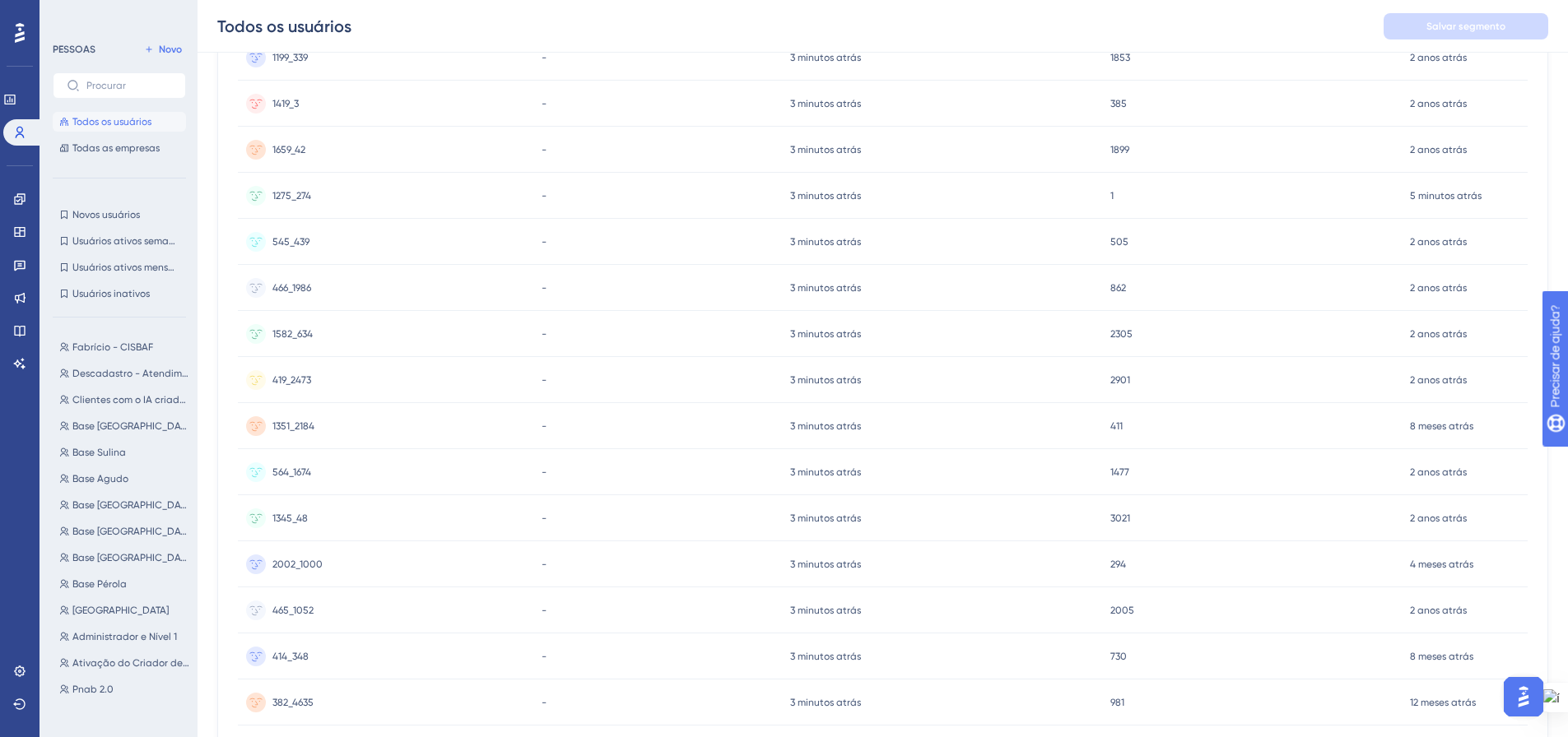
scroll to position [0, 0]
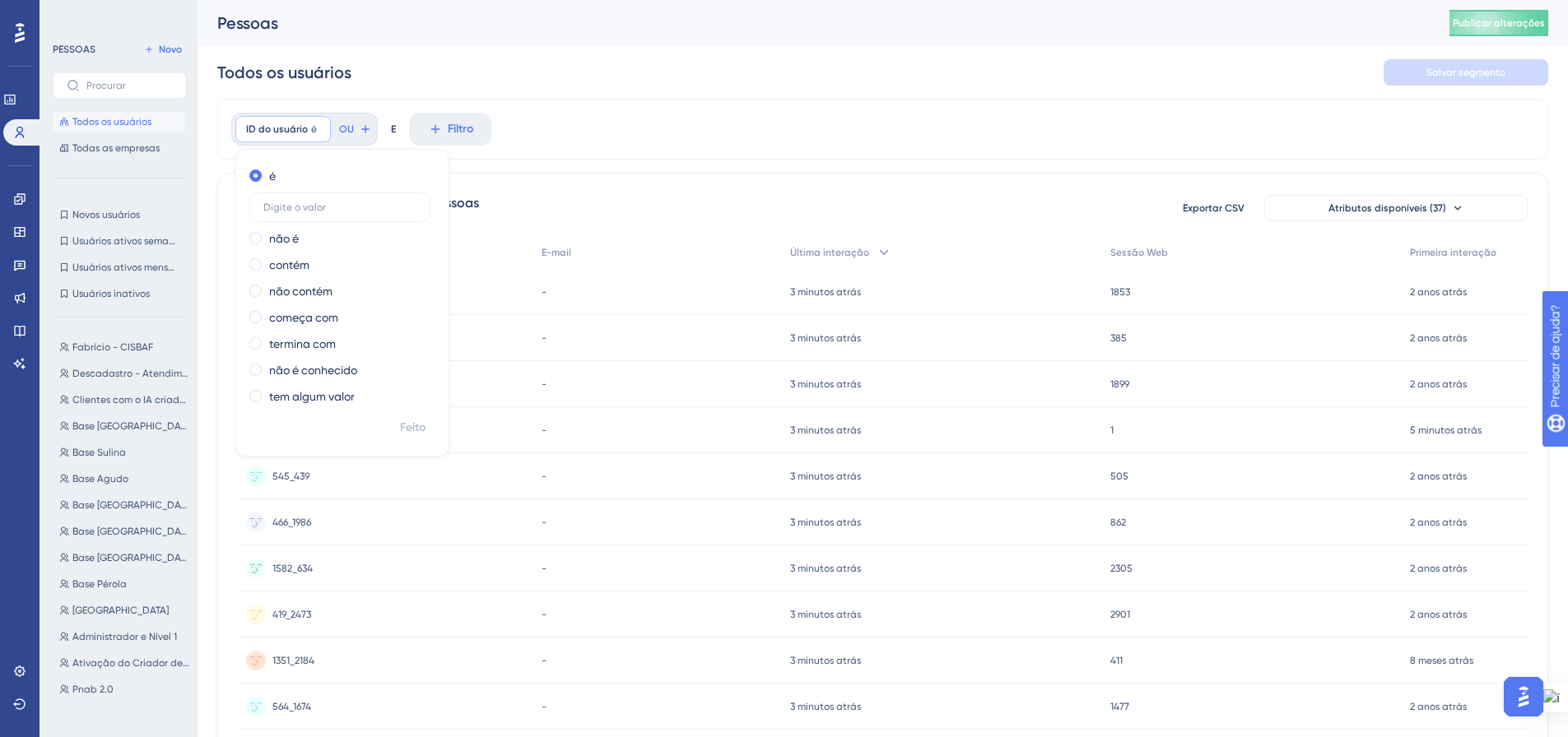
click at [600, 127] on div "ID do usuário é Remover é não é contém não contém começa com termina com não é …" at bounding box center [883, 129] width 1331 height 61
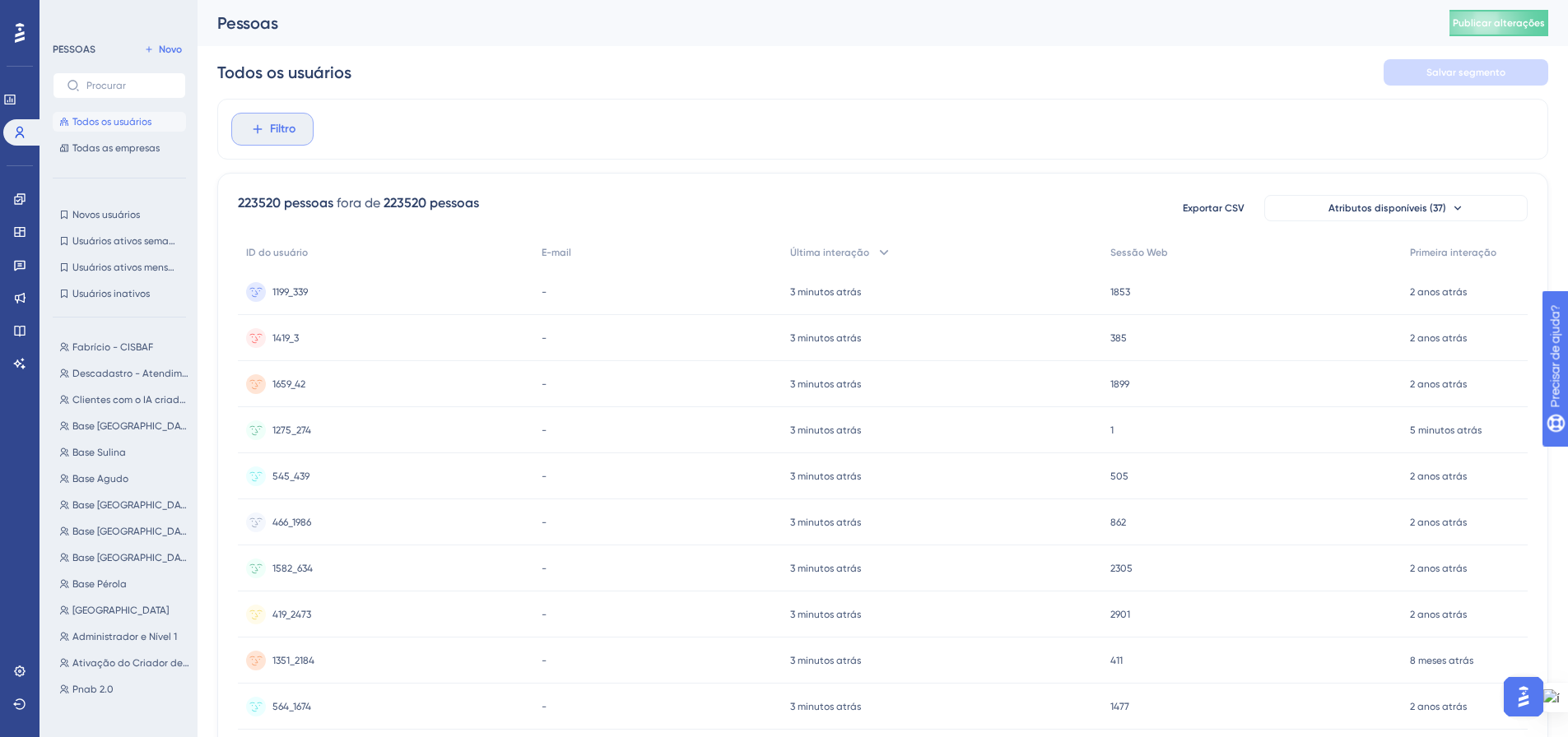
click at [269, 134] on button "Filtro" at bounding box center [273, 129] width 82 height 33
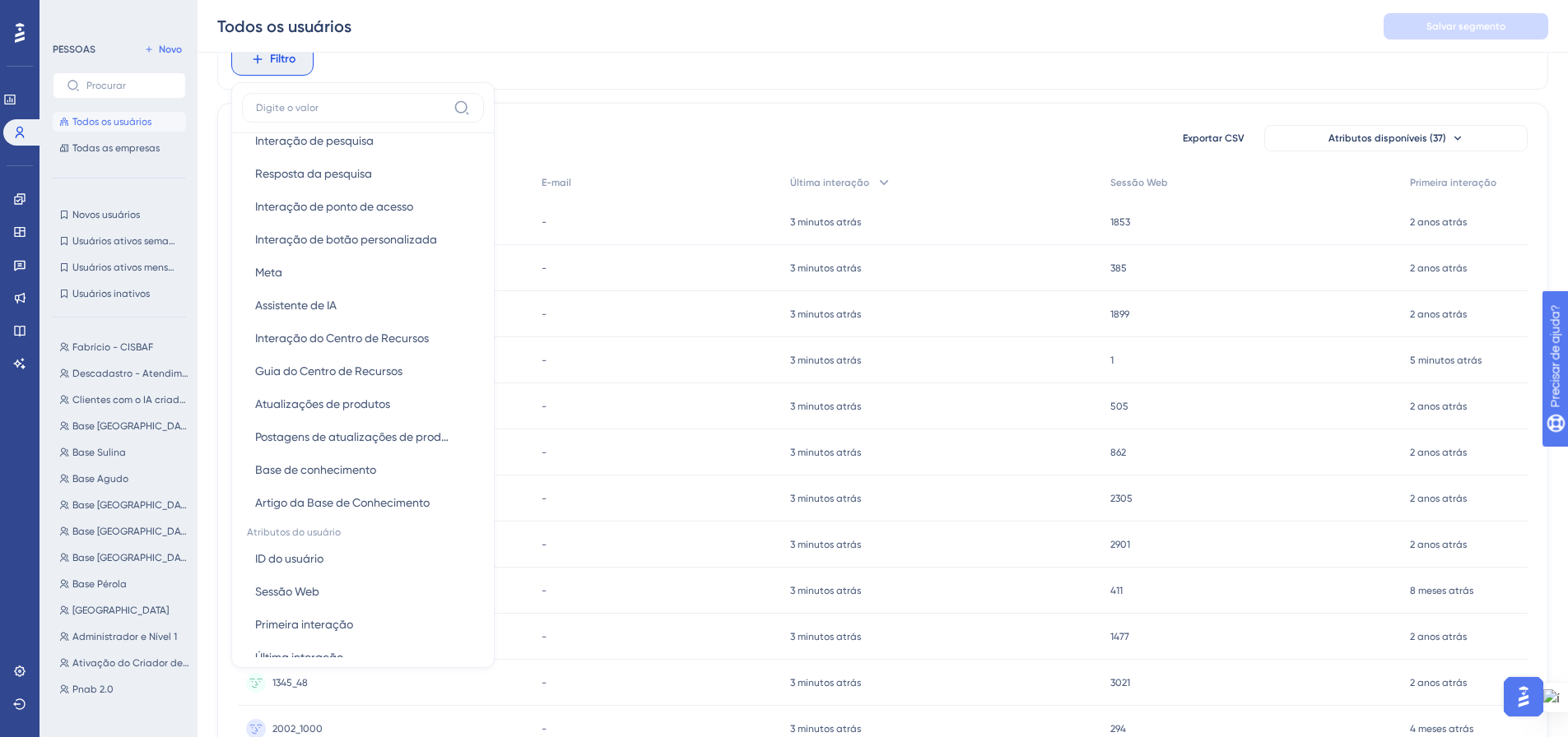
scroll to position [494, 0]
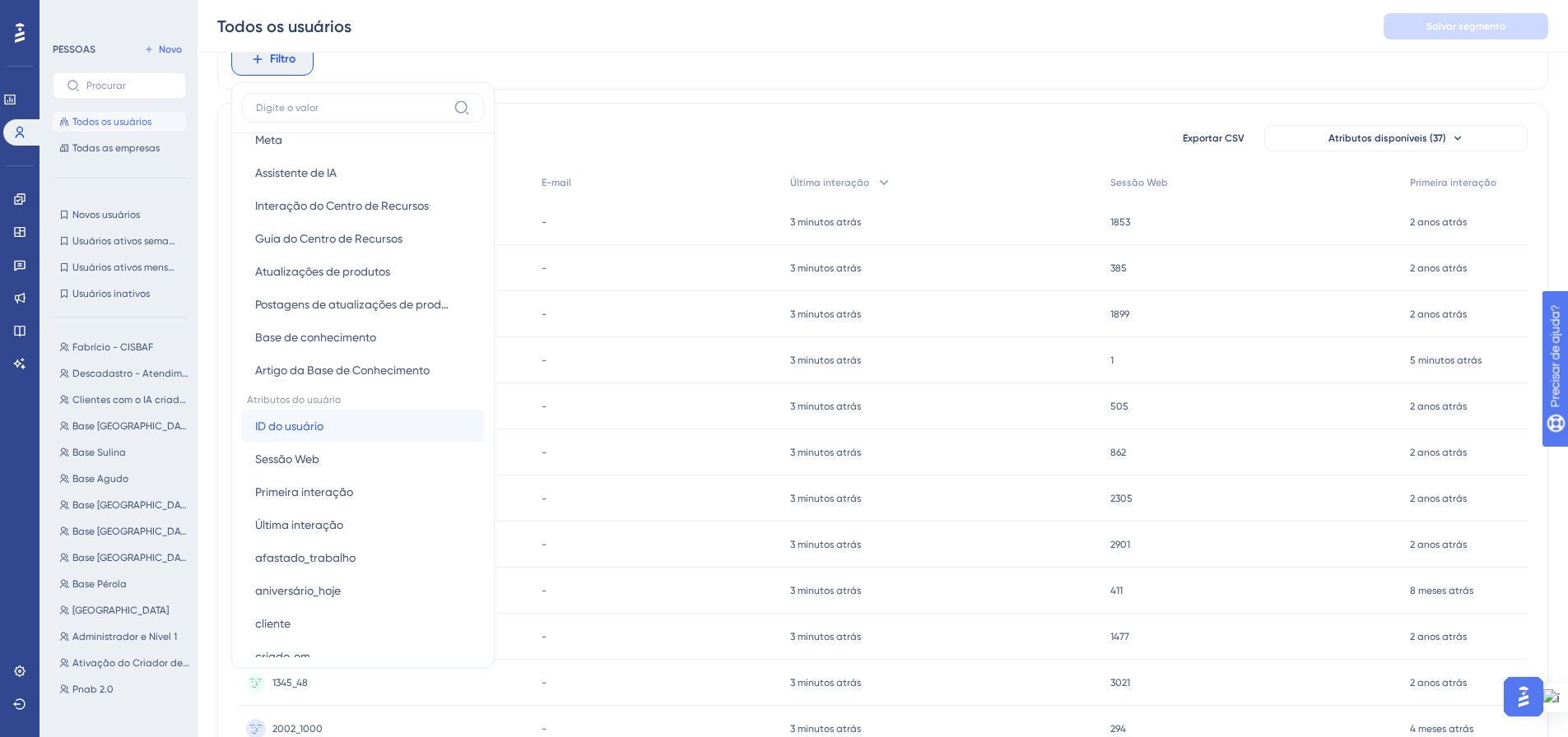
click at [359, 429] on button "ID do usuário ID do usuário" at bounding box center [362, 425] width 242 height 33
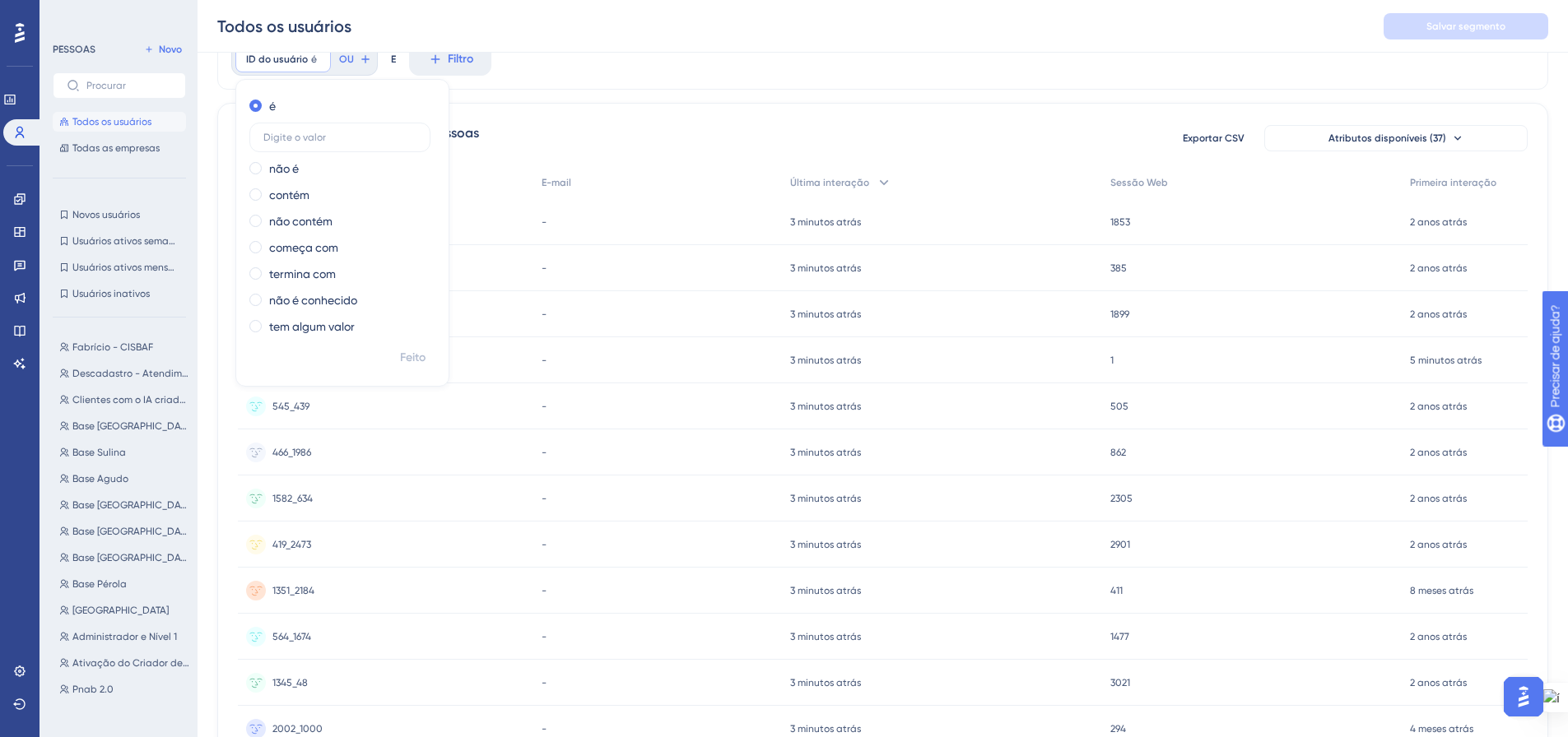
scroll to position [0, 0]
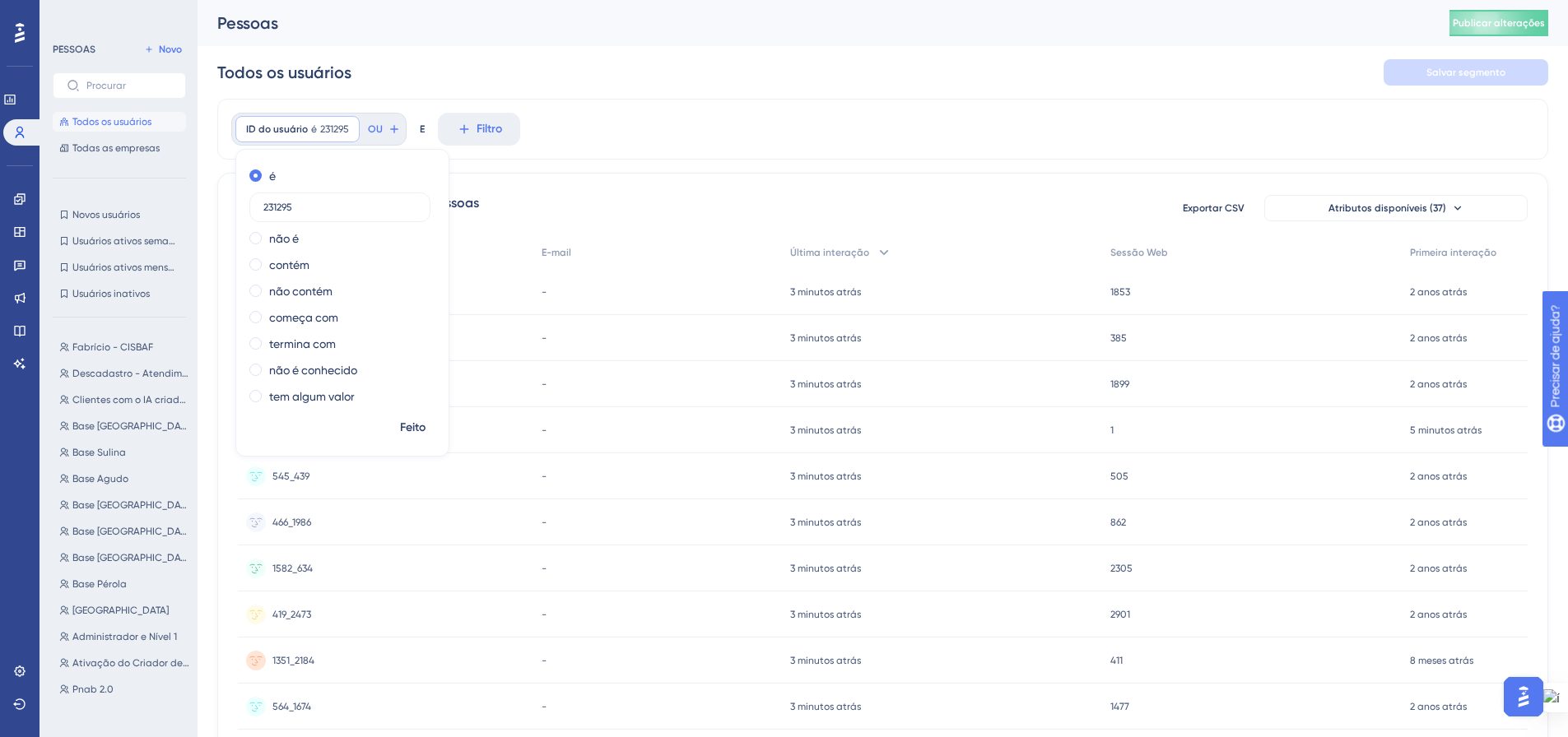
type input "231295"
click at [600, 147] on div "ID do usuário é 231295 231295 Remover é 231295 não é contém não contém começa c…" at bounding box center [883, 129] width 1331 height 61
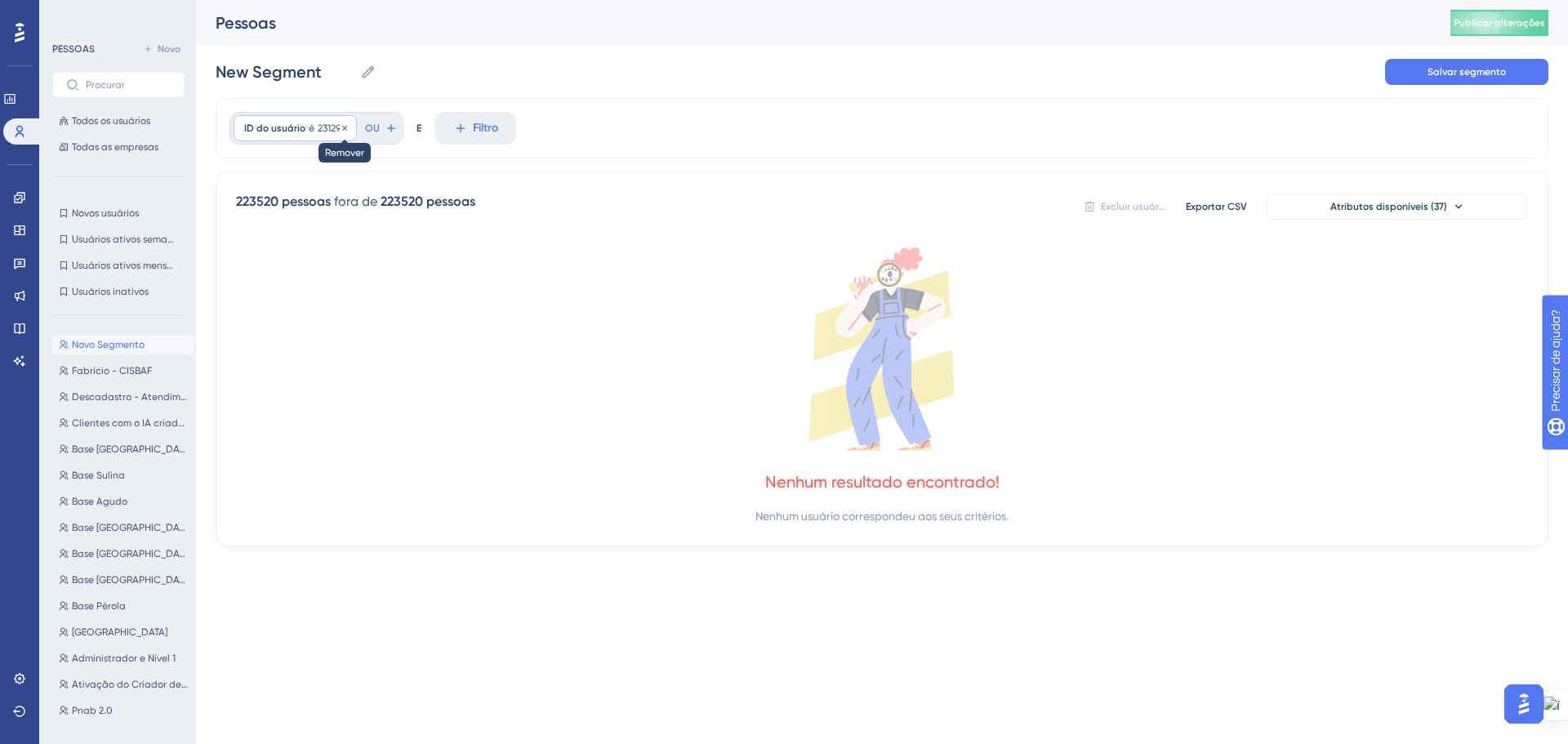
click at [344, 127] on icon at bounding box center [344, 128] width 10 height 10
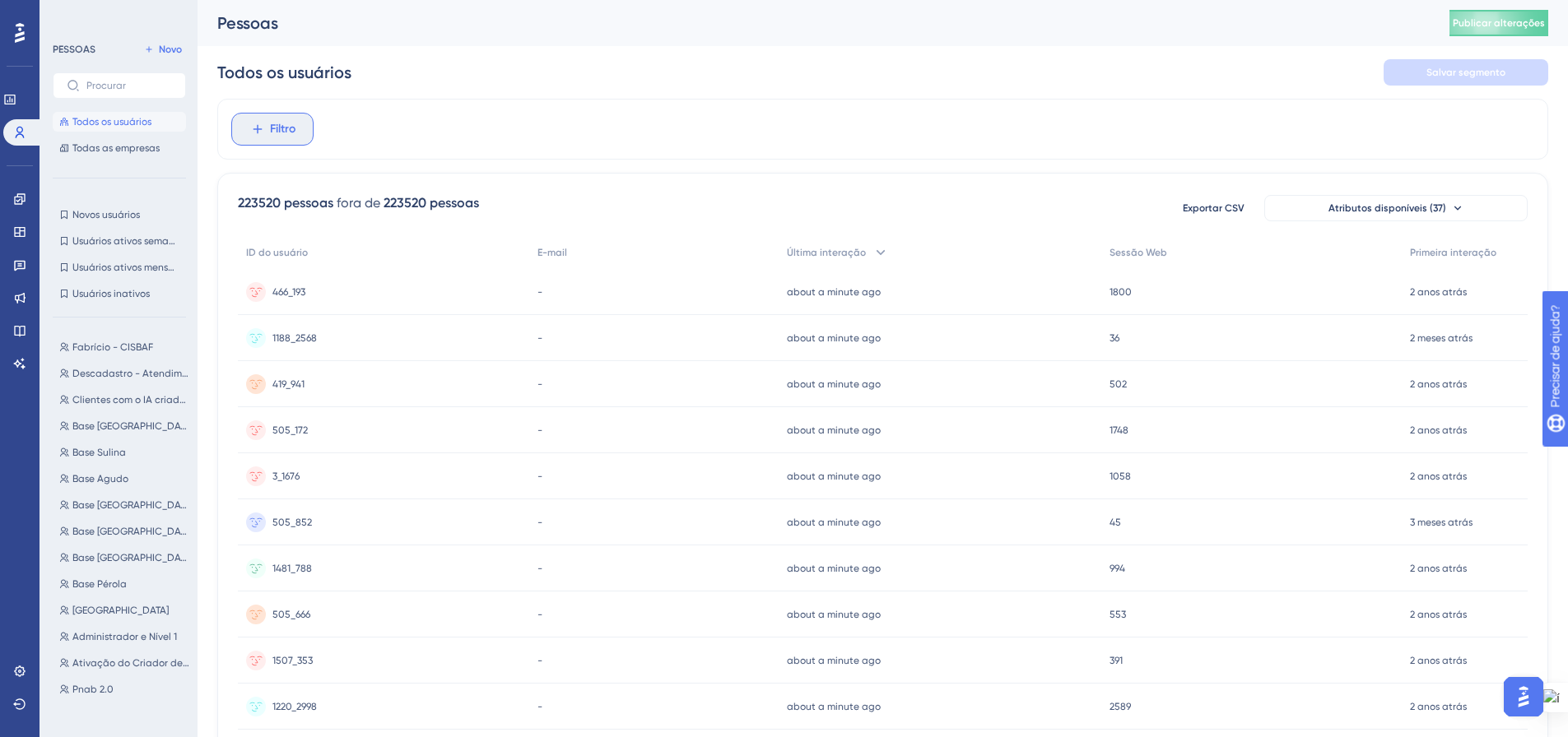
click at [302, 126] on button "Filtro" at bounding box center [273, 129] width 82 height 33
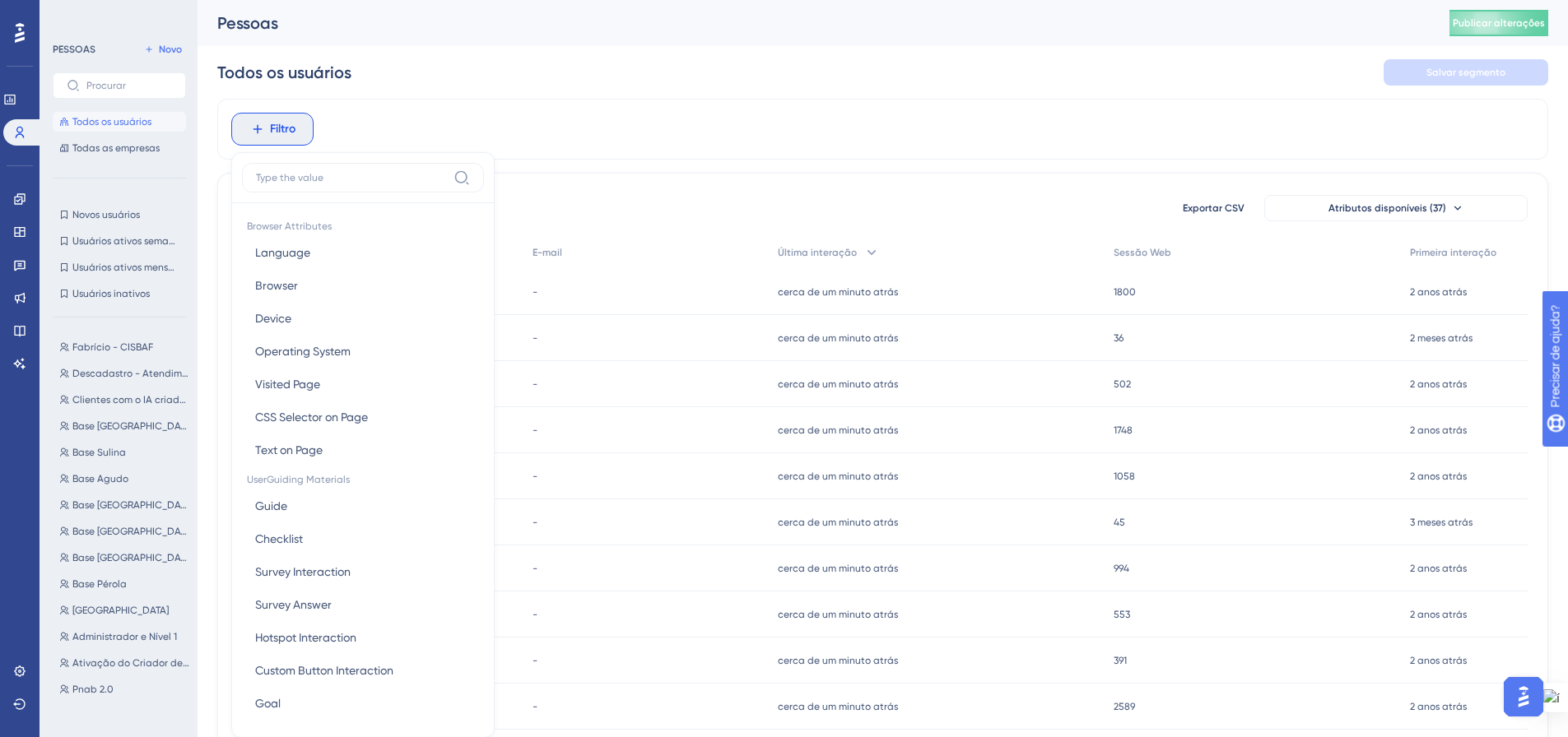
click at [263, 203] on div "Browser Attributes Language Language Browser Browser Device Device Operating Sy…" at bounding box center [362, 466] width 242 height 524
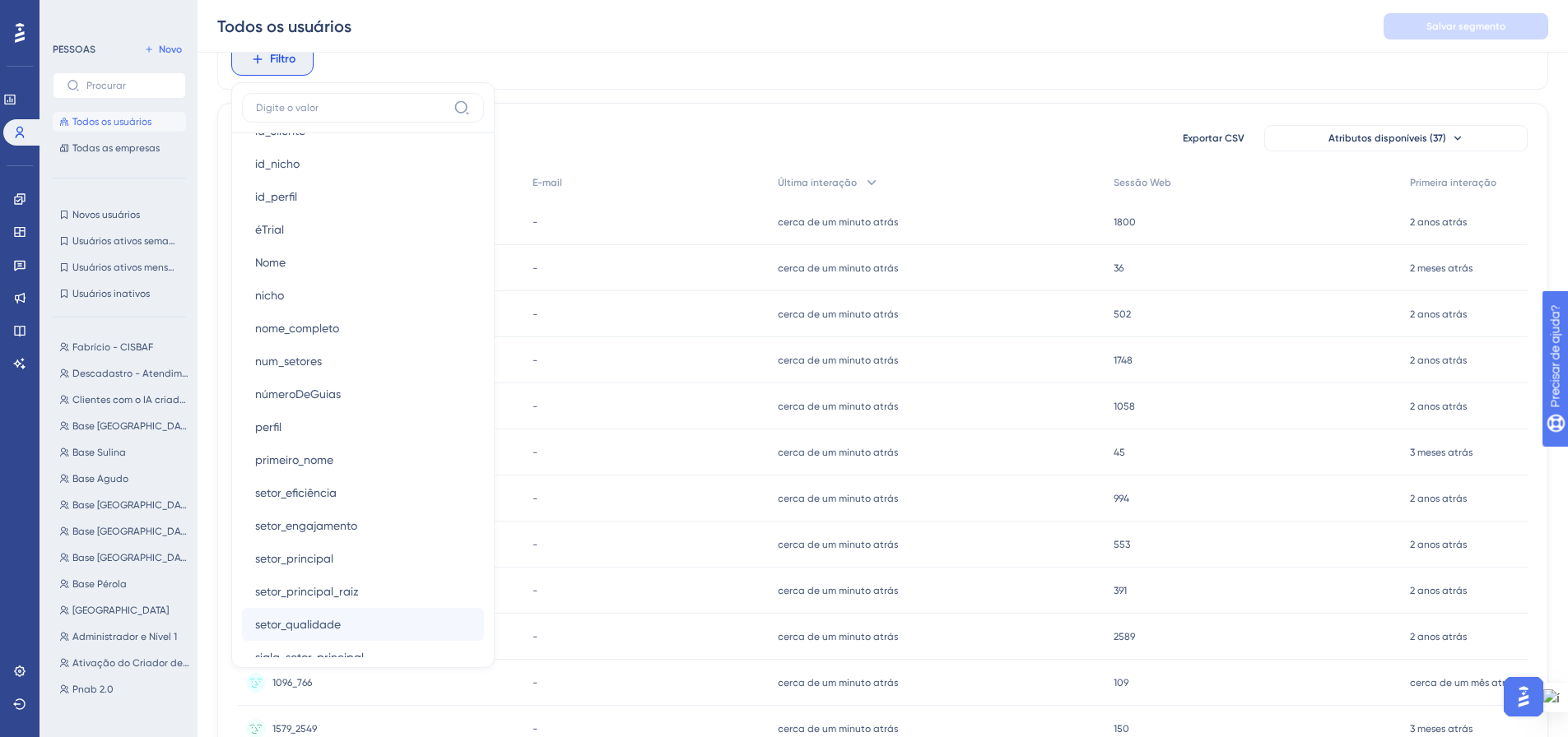
scroll to position [1168, 0]
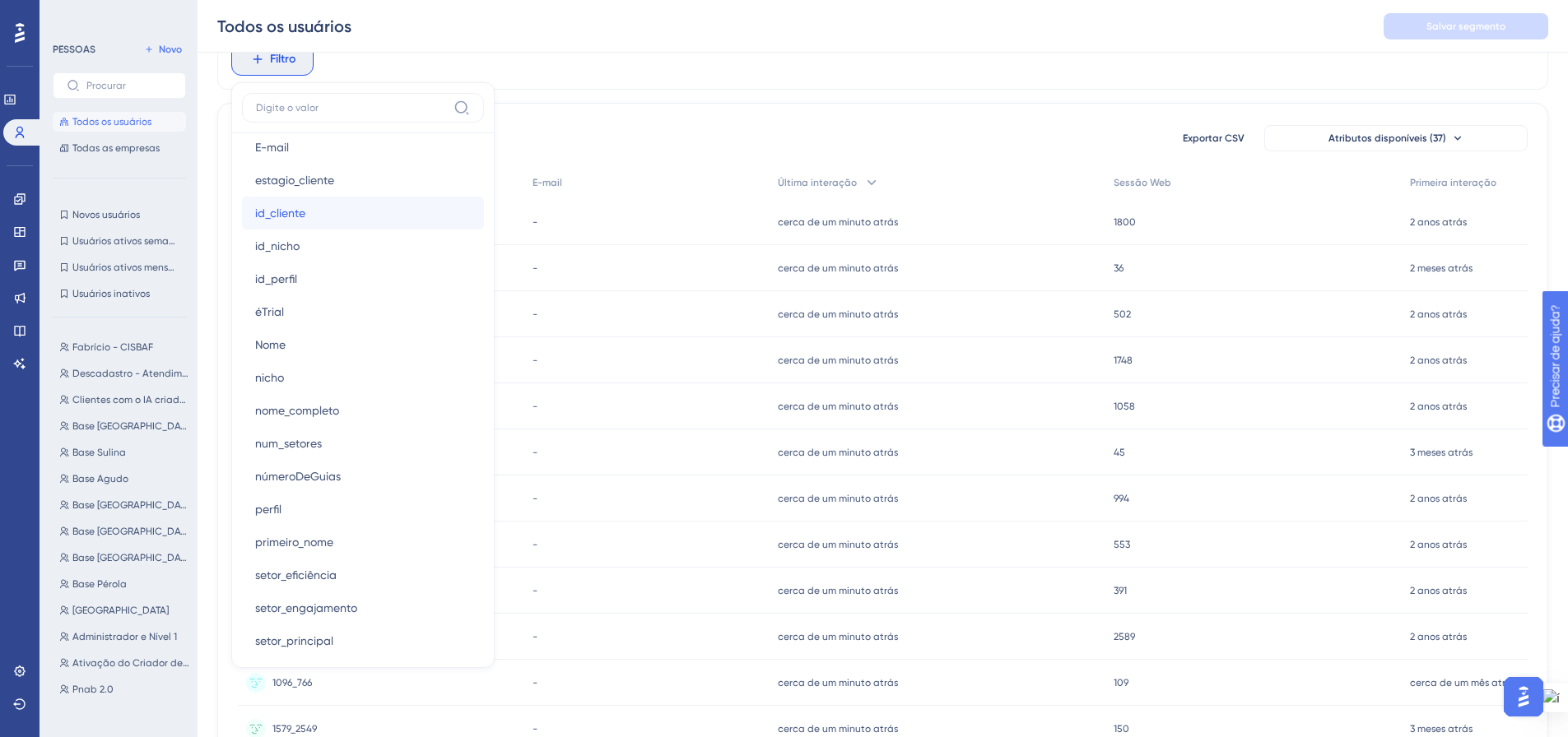
click at [342, 216] on button "id_cliente id_cliente" at bounding box center [362, 213] width 242 height 33
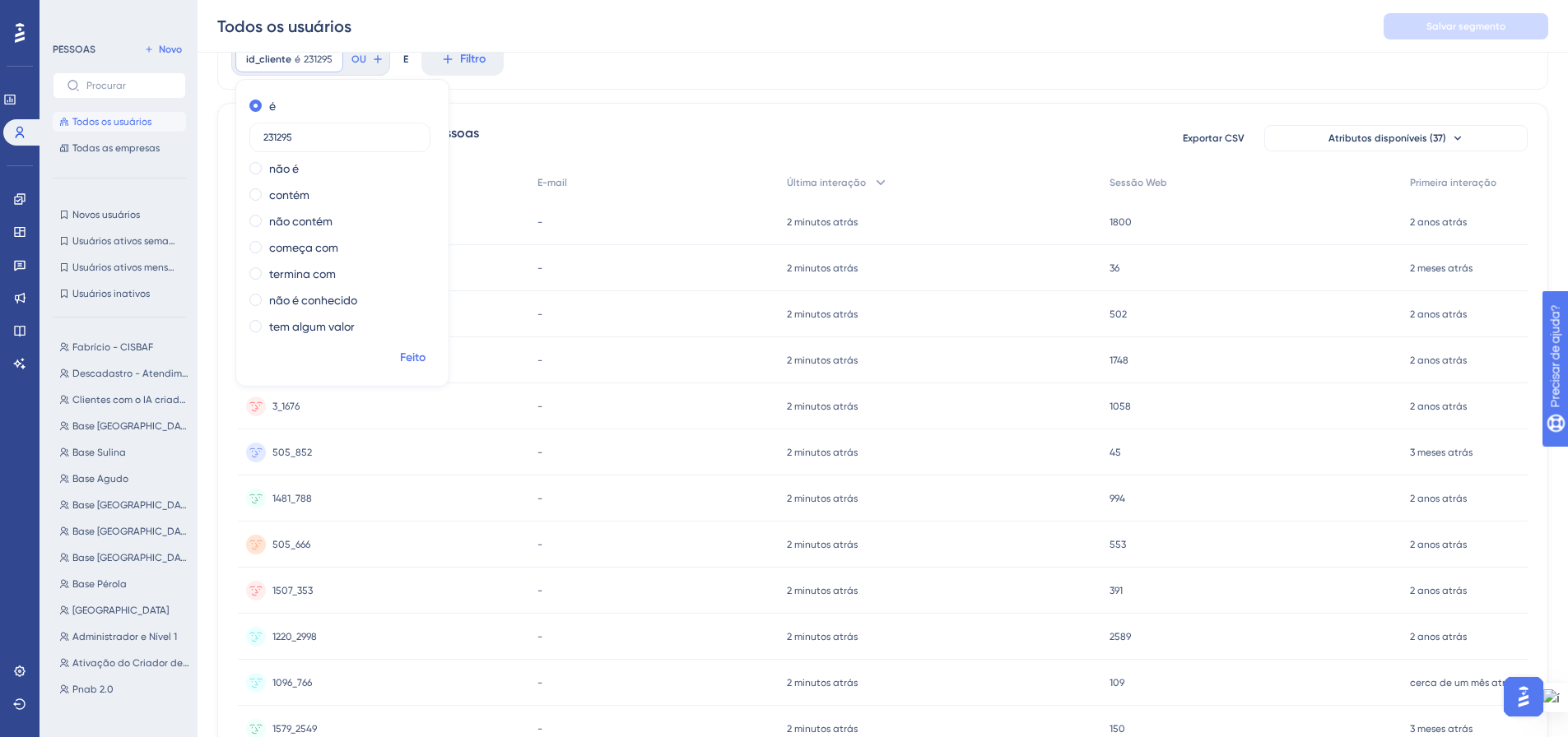
type input "231295"
click at [423, 362] on font "Feito" at bounding box center [413, 357] width 25 height 14
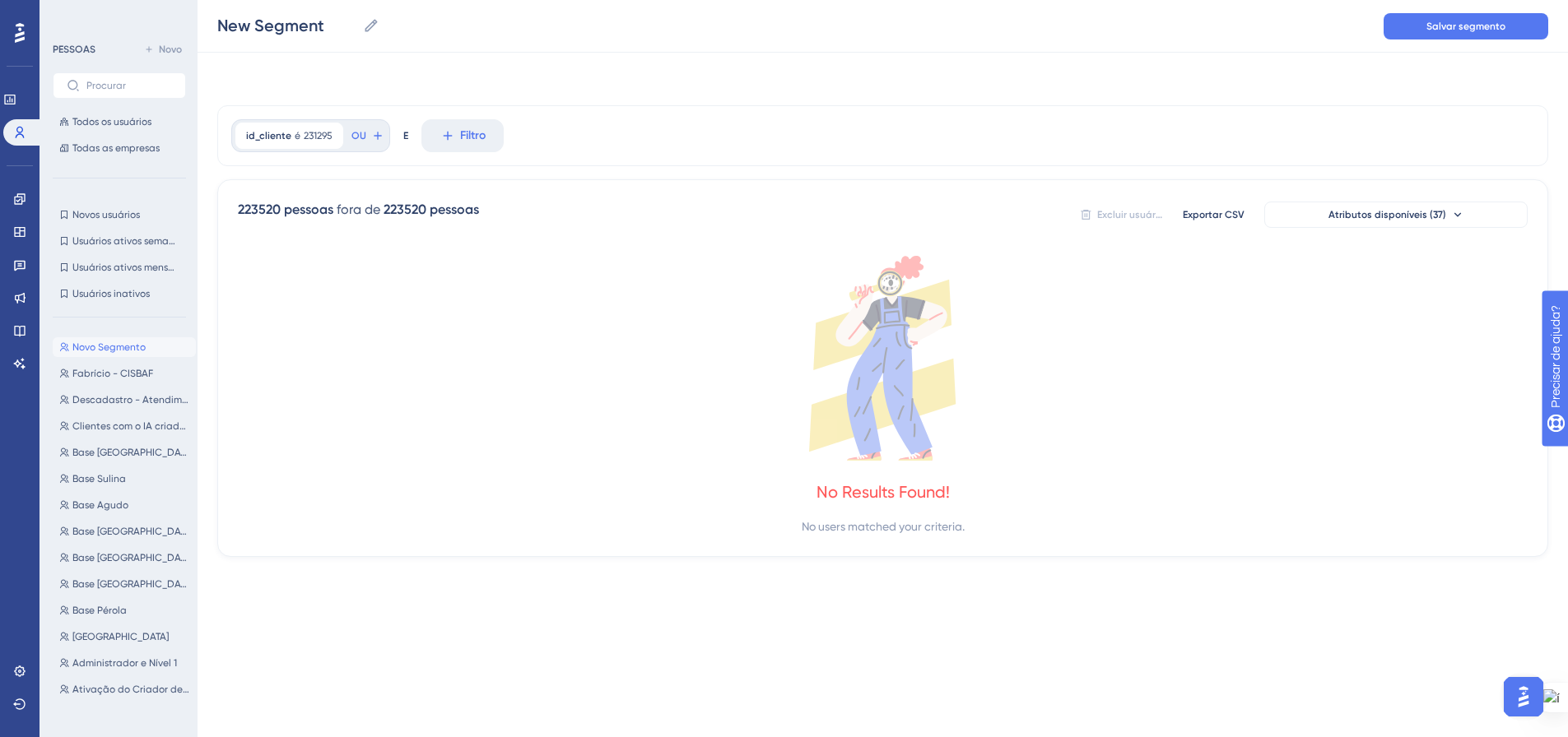
scroll to position [0, 0]
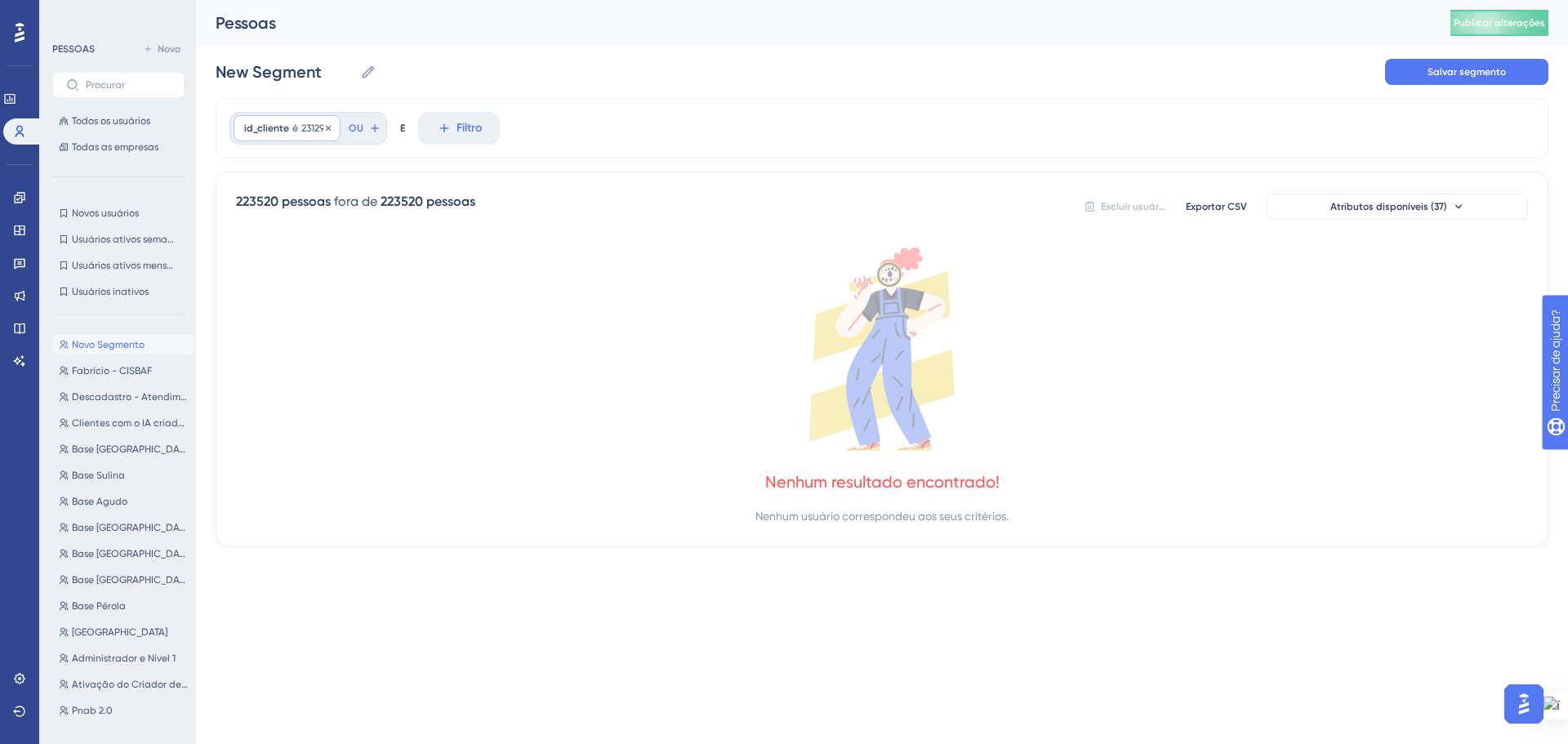
click at [309, 128] on font "231295" at bounding box center [315, 128] width 29 height 11
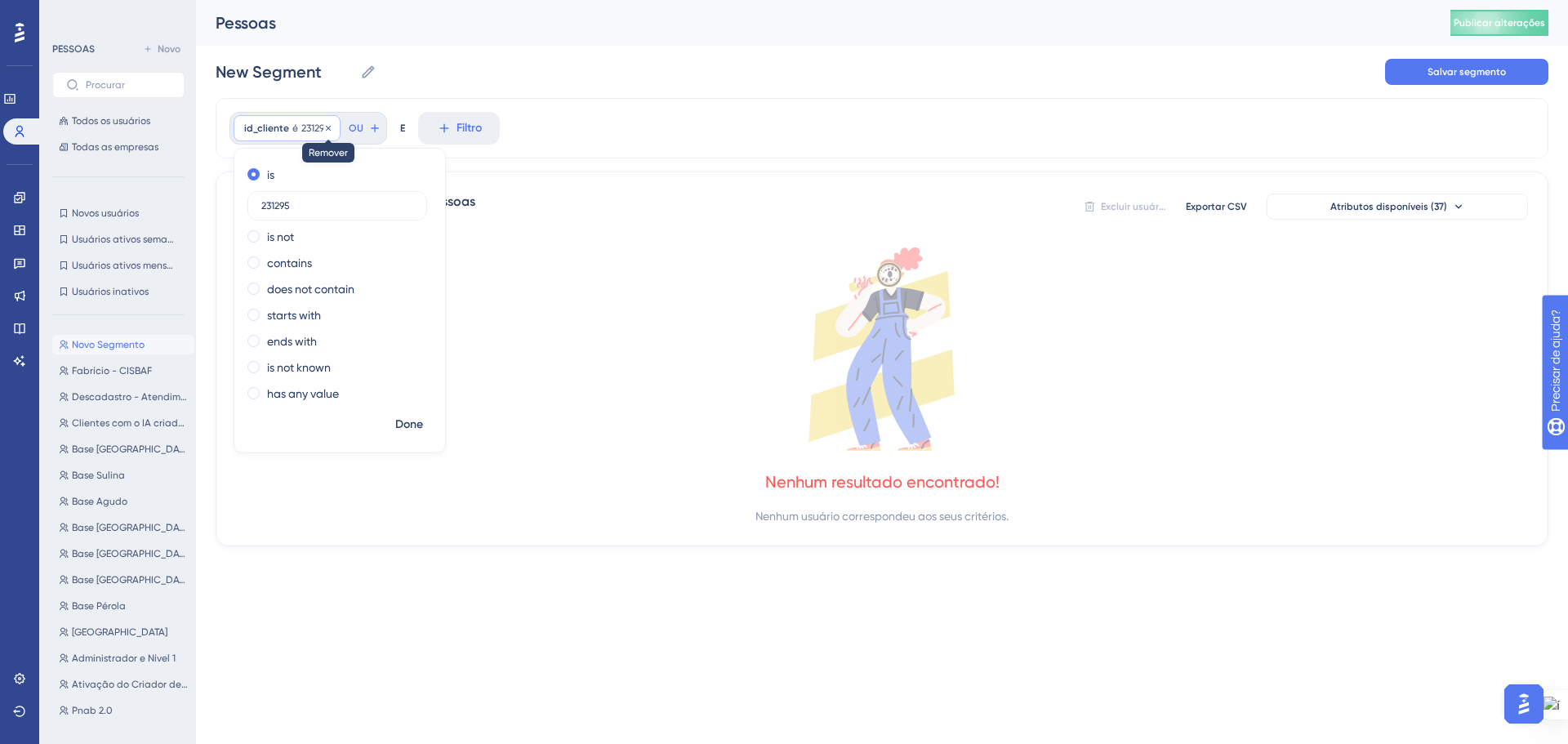
click at [327, 131] on icon at bounding box center [328, 128] width 10 height 10
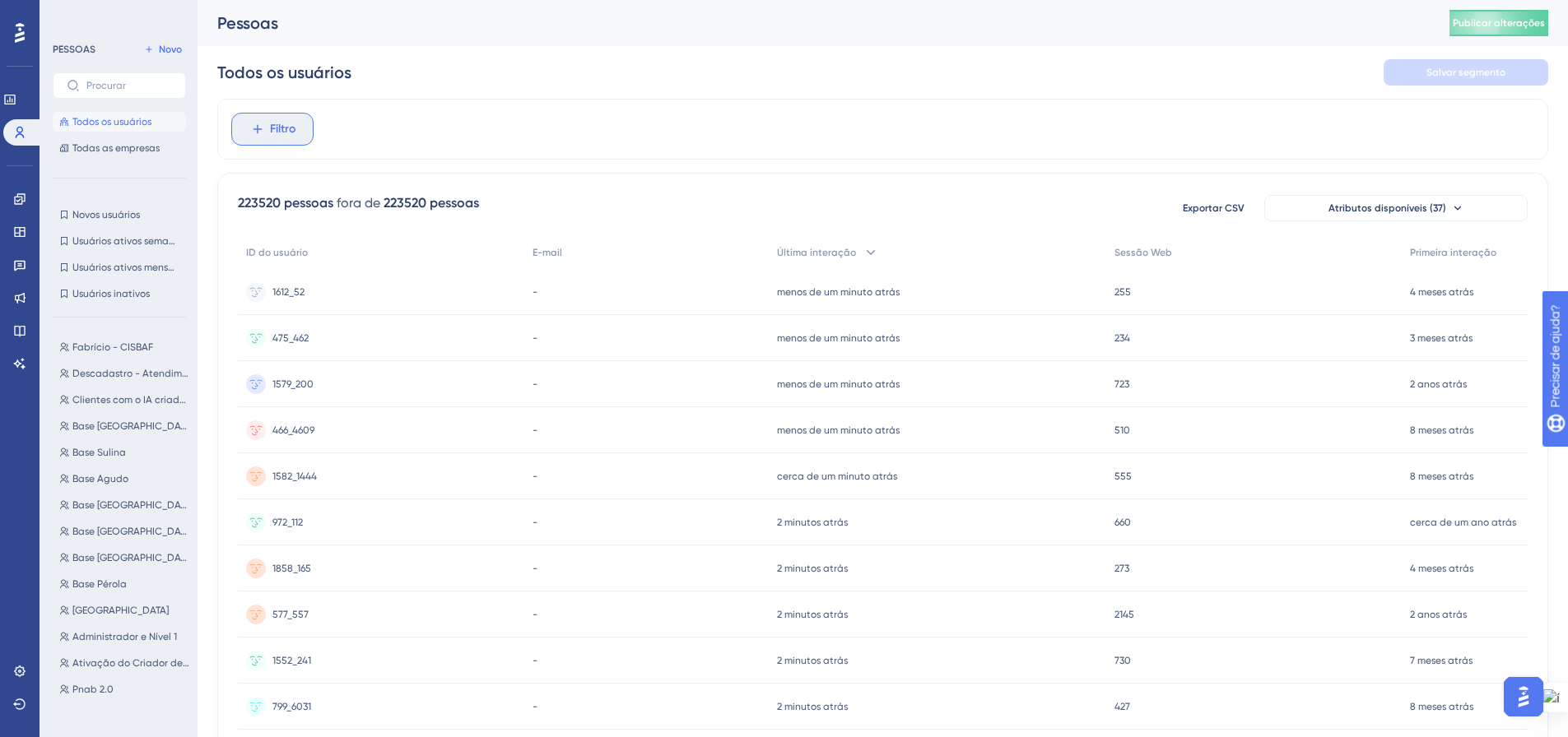
click at [276, 127] on font "Filtro" at bounding box center [282, 129] width 25 height 14
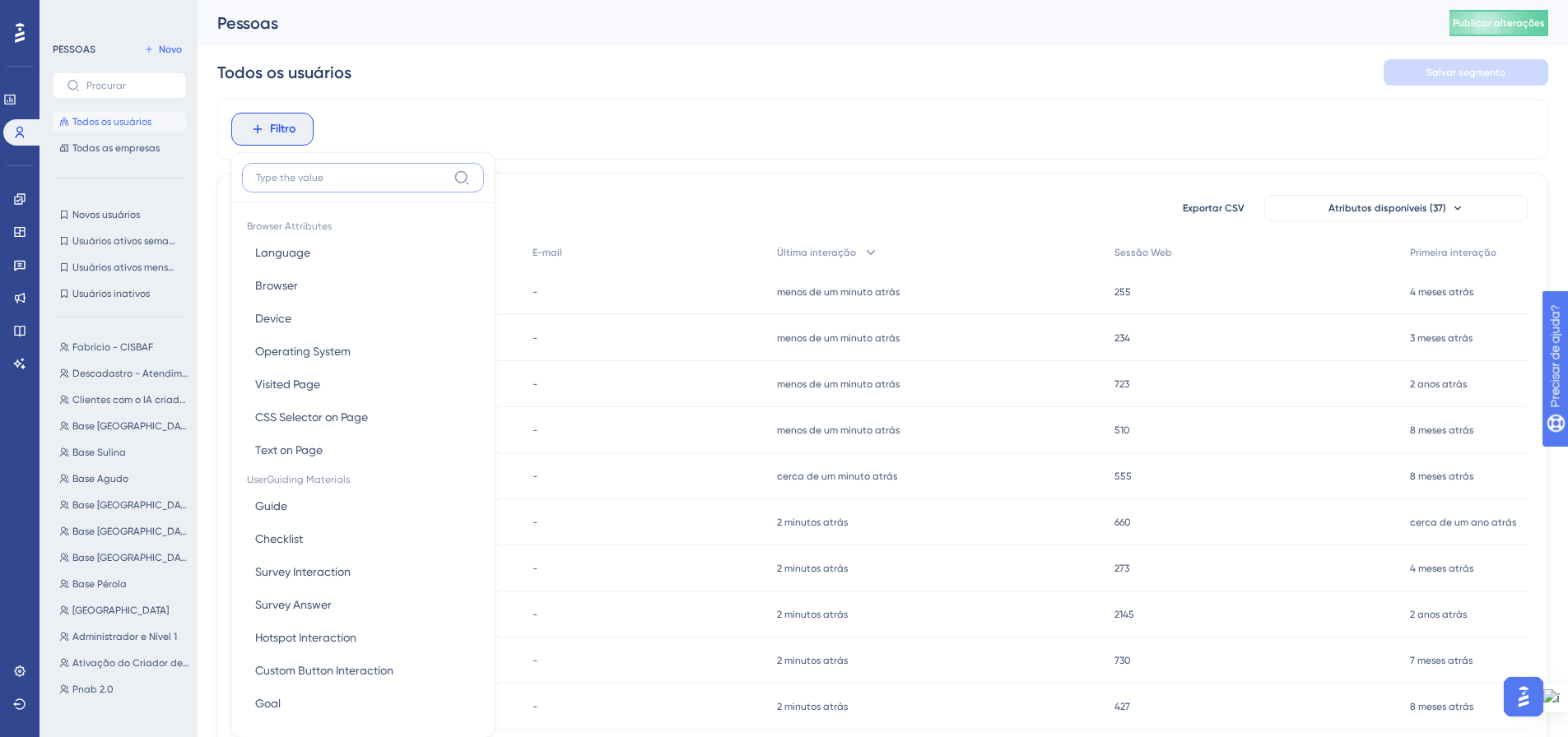
scroll to position [76, 0]
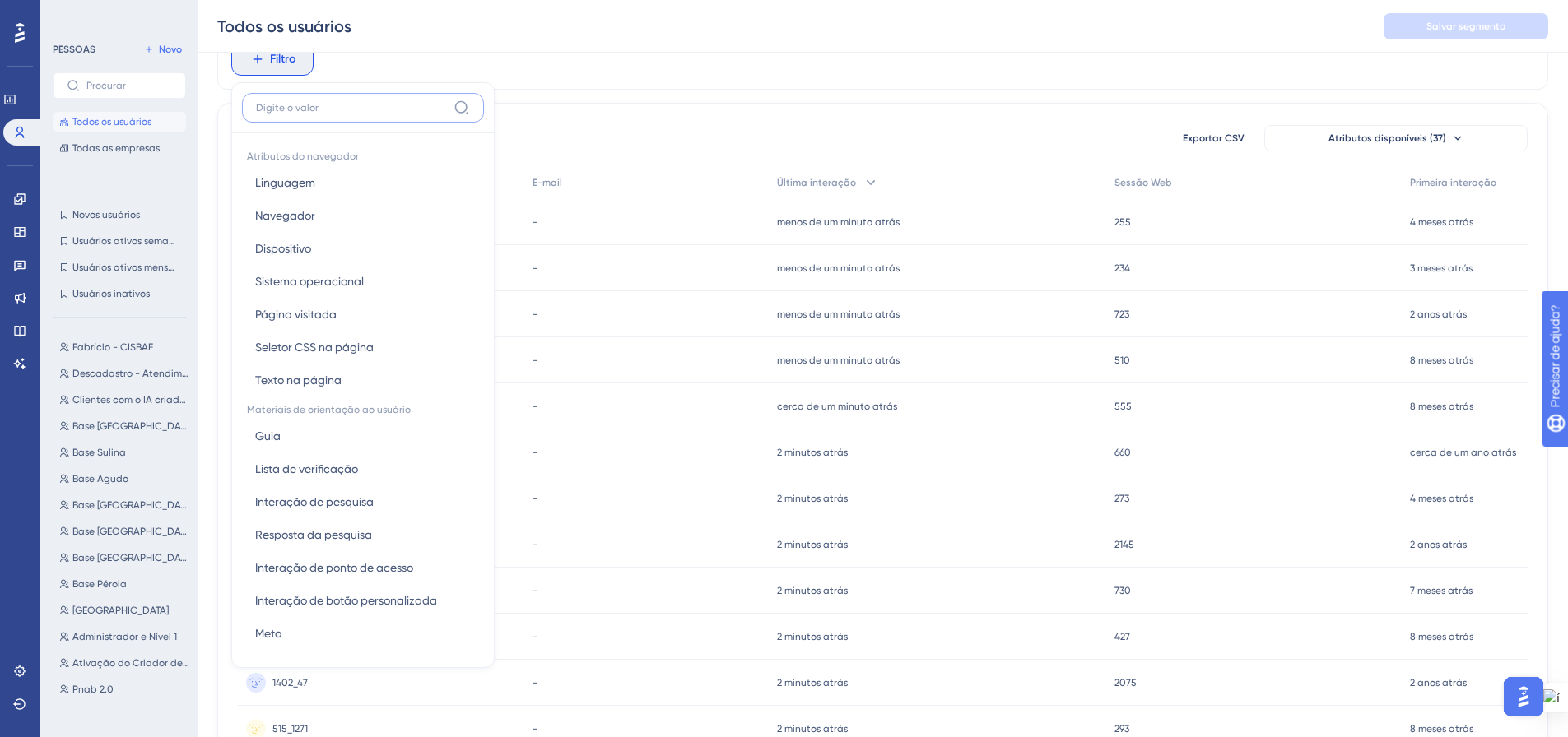
paste input "1695_231295"
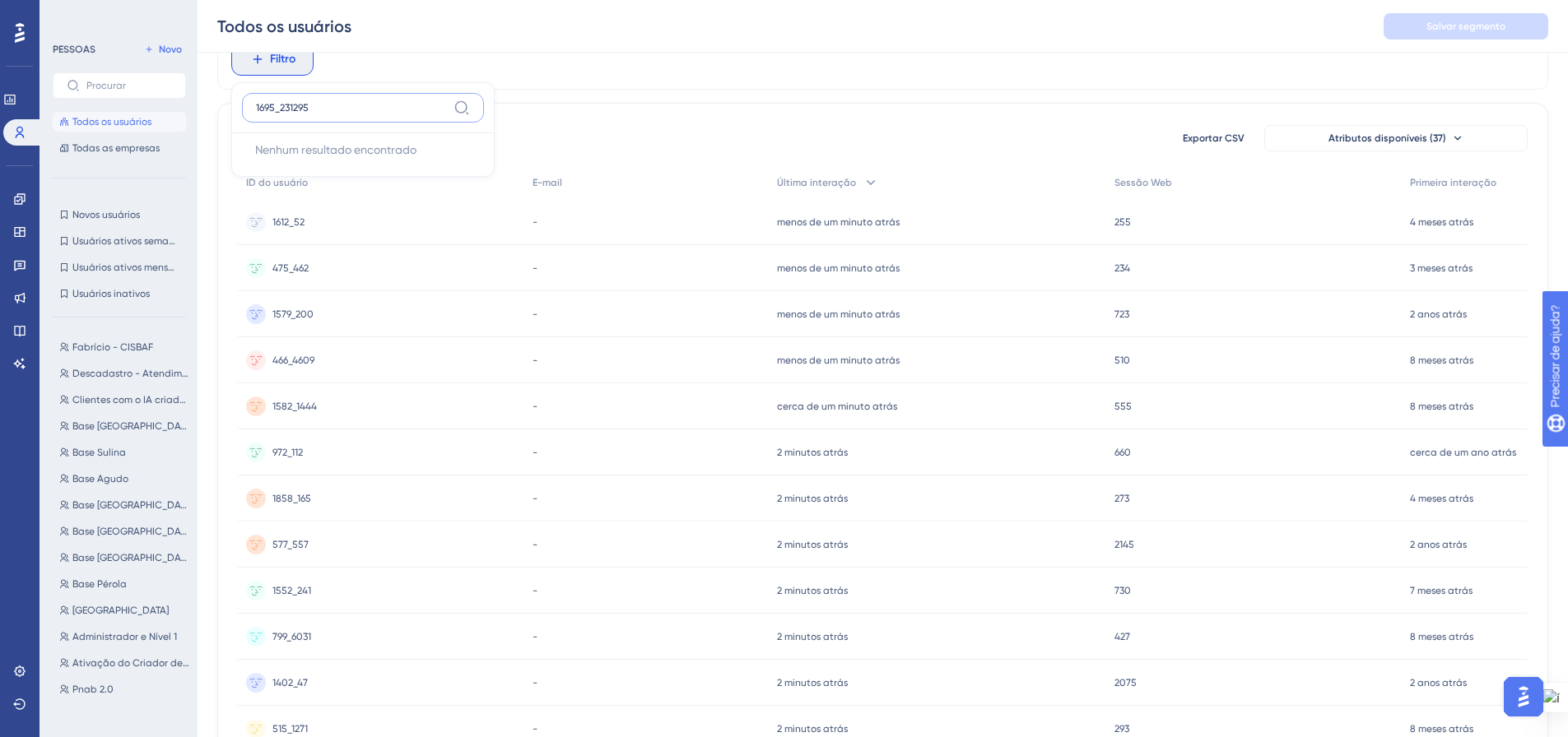
drag, startPoint x: 313, startPoint y: 108, endPoint x: 279, endPoint y: 108, distance: 34.0
click at [279, 108] on input "1695_231295" at bounding box center [351, 107] width 191 height 13
type input "1"
type input "1695"
drag, startPoint x: 263, startPoint y: 109, endPoint x: 234, endPoint y: 107, distance: 29.1
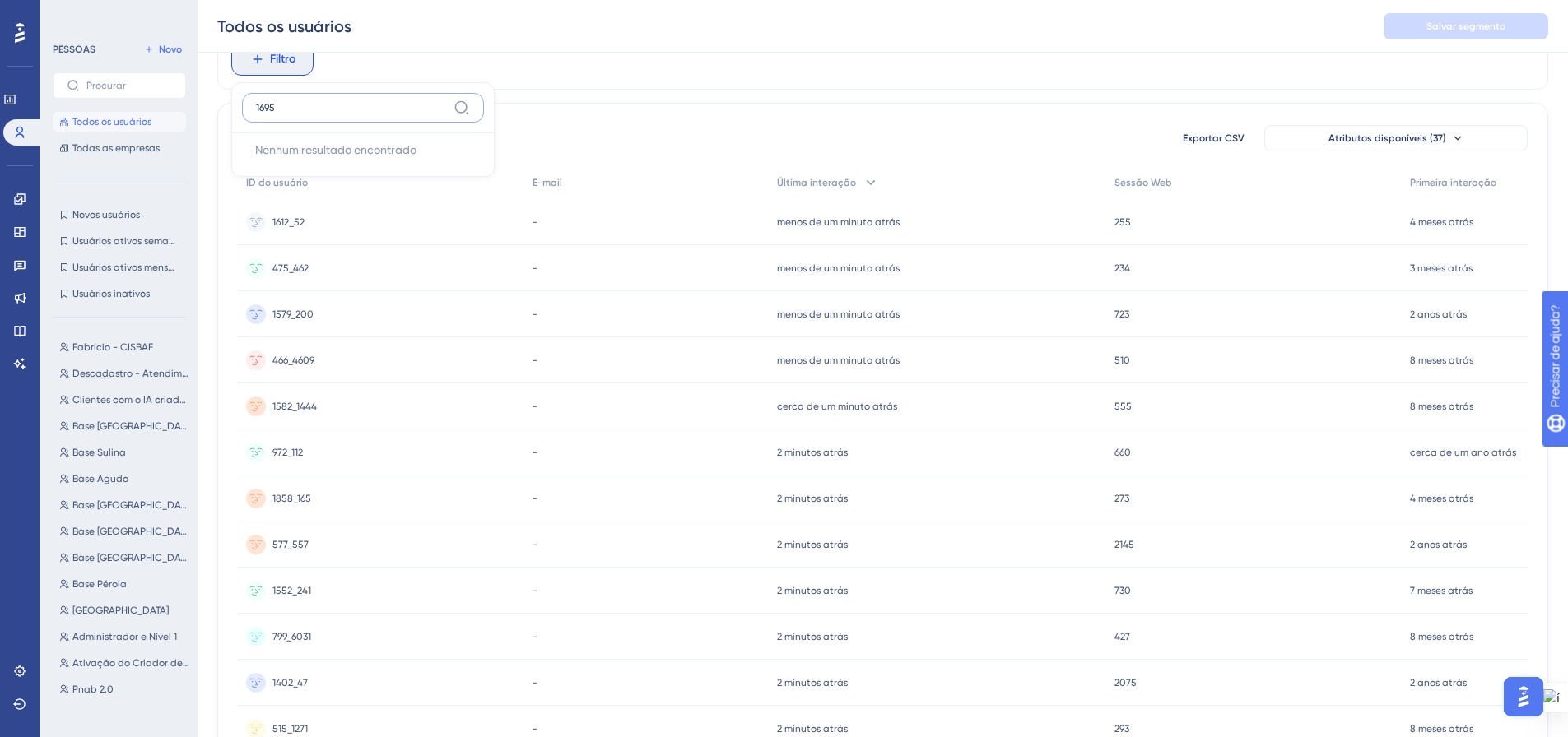
click at [234, 107] on div "1695 Nenhum resultado encontrado Nenhum resultado encontrado" at bounding box center [363, 129] width 263 height 94
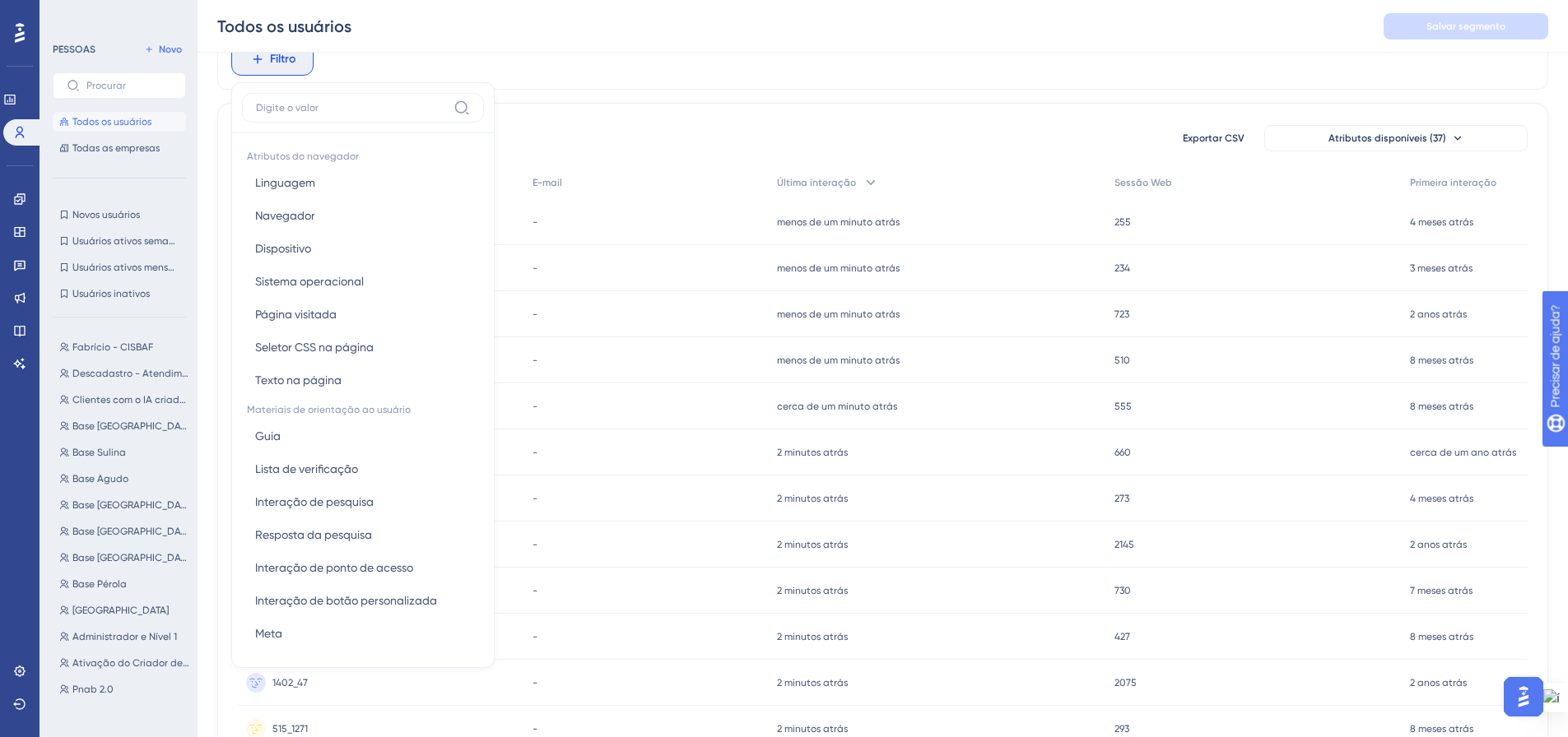
click at [570, 66] on div "Filtro Atributos do navegador Linguagem Linguagem Navegador Navegador Dispositi…" at bounding box center [883, 59] width 1331 height 61
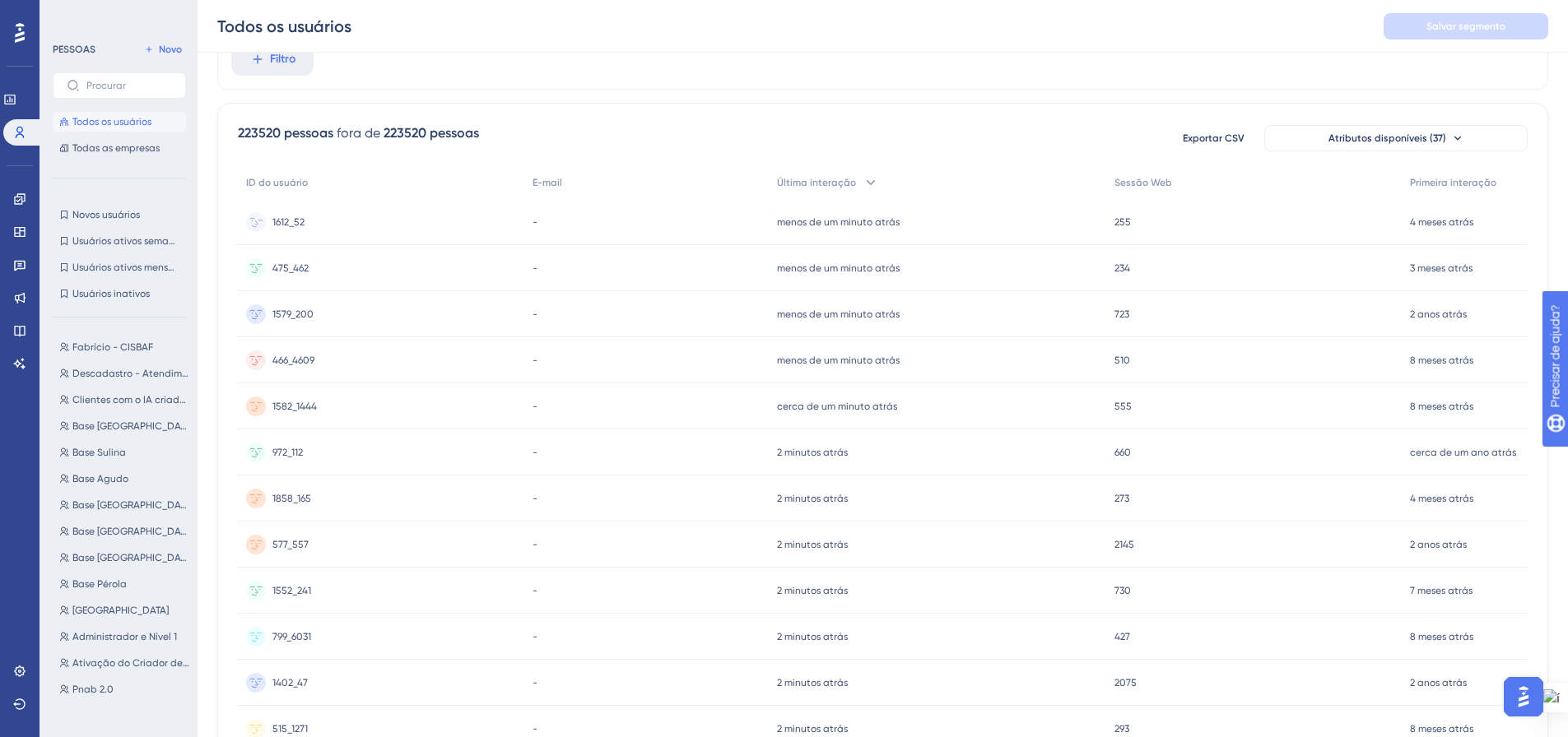
scroll to position [0, 0]
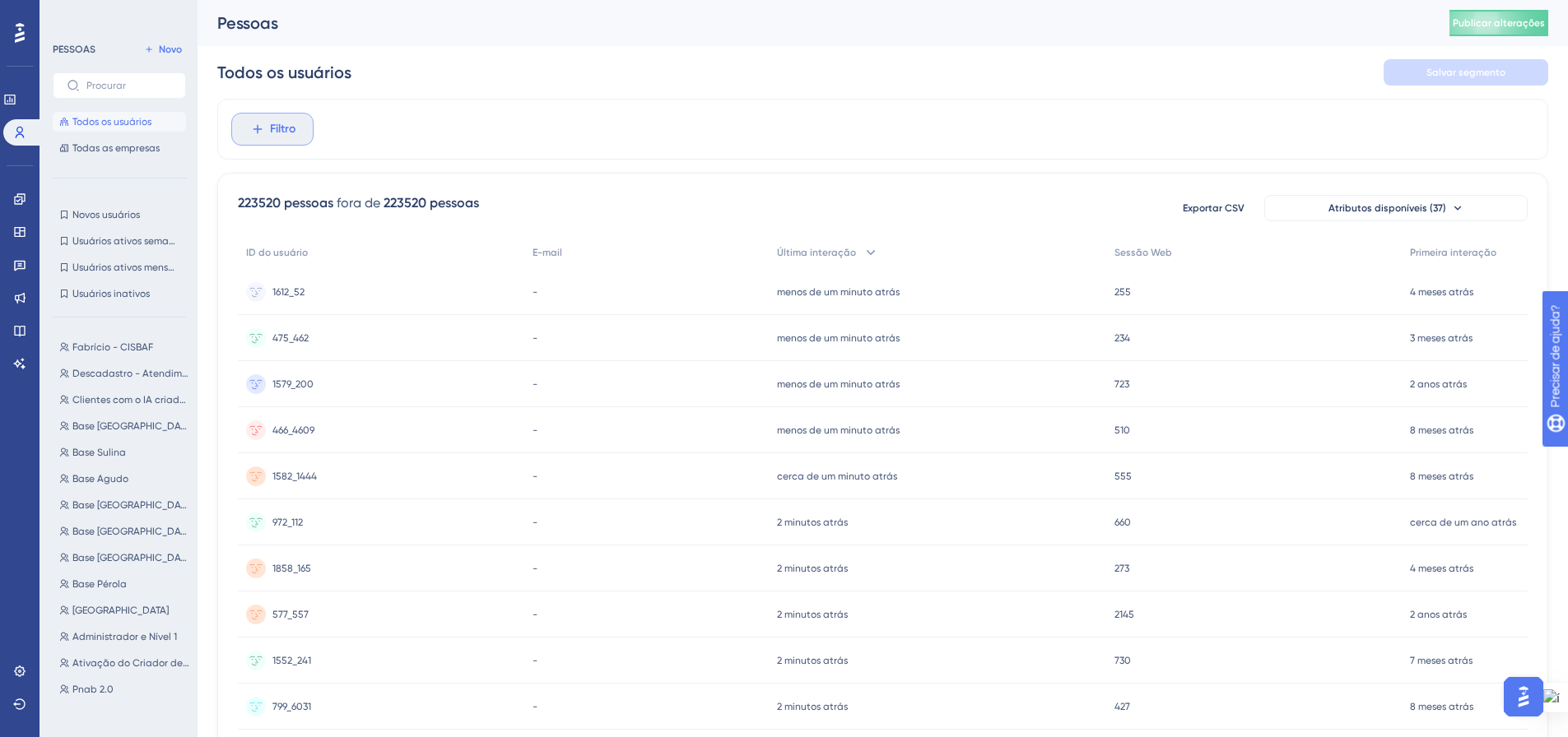
click at [250, 132] on icon at bounding box center [258, 130] width 15 height 15
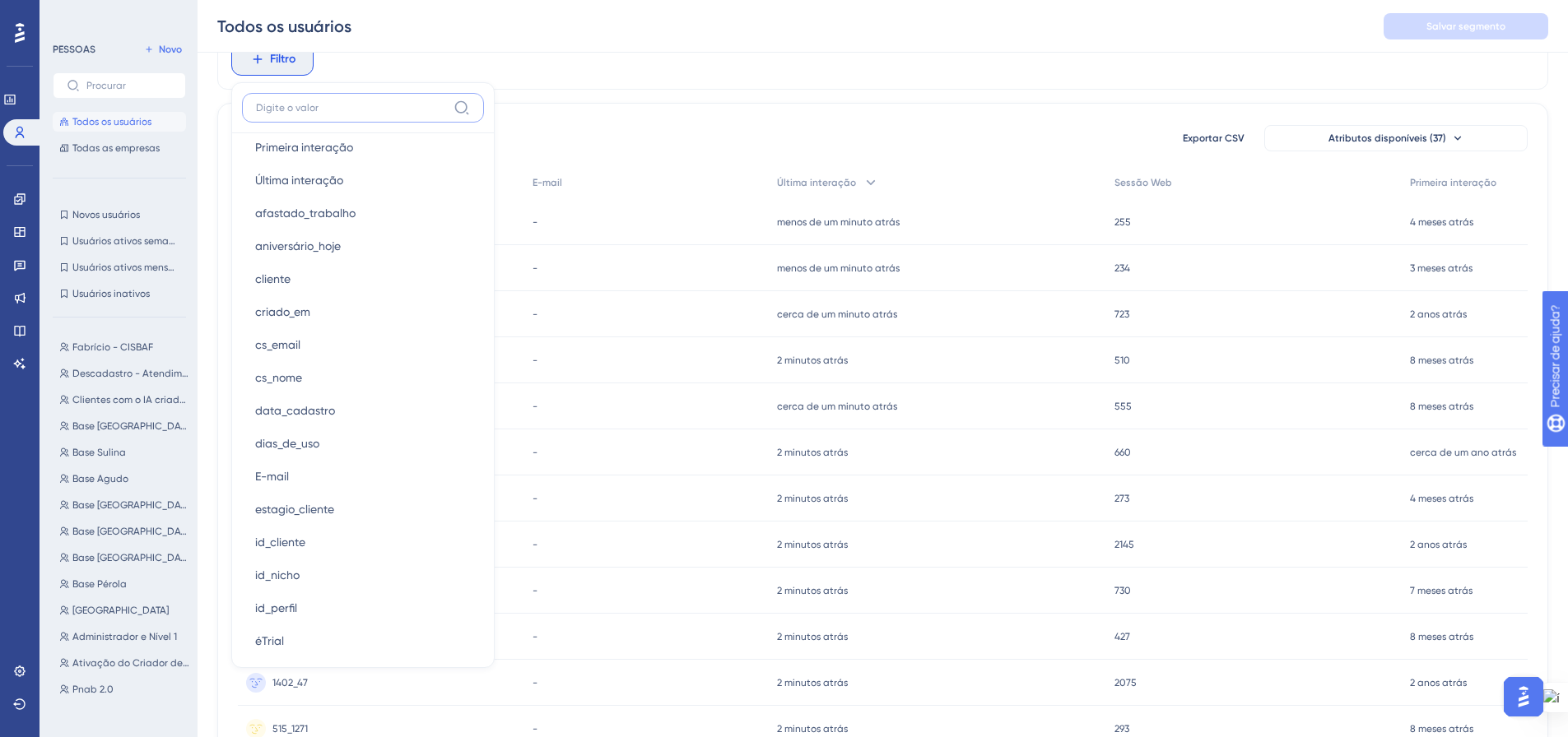
scroll to position [674, 0]
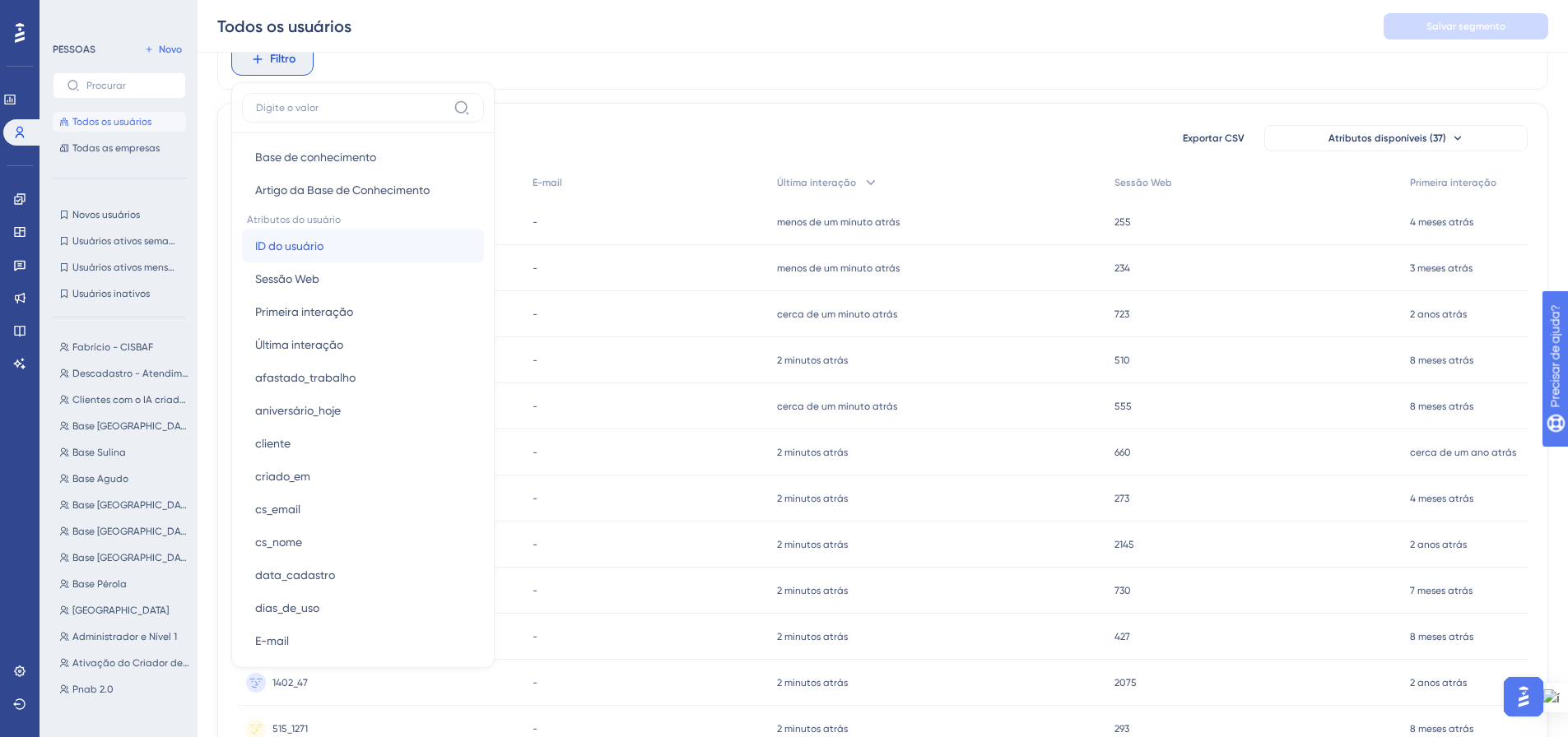
click at [402, 249] on button "ID do usuário ID do usuário" at bounding box center [362, 245] width 242 height 33
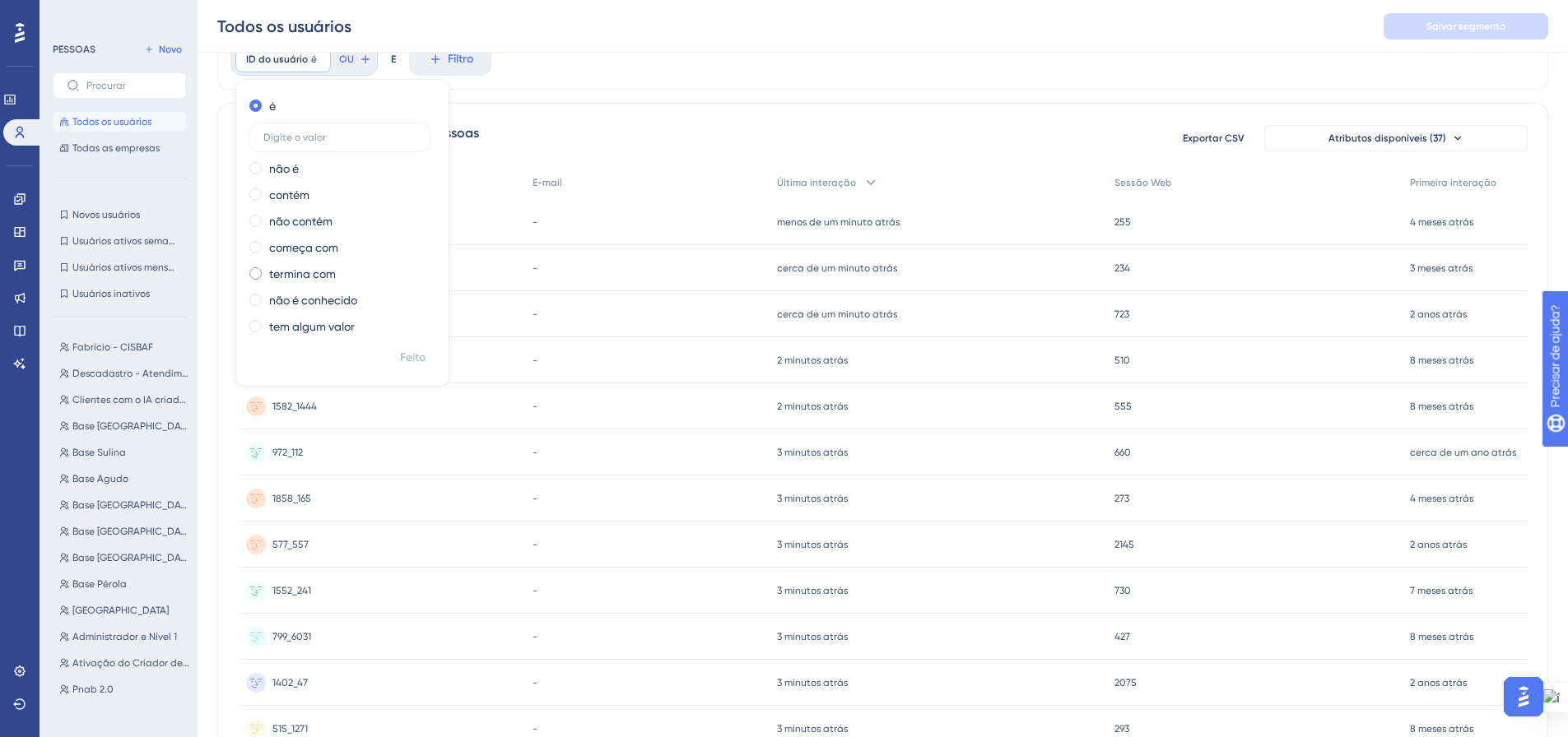
type input "1695_231295"
click at [408, 354] on font "Feito" at bounding box center [413, 357] width 25 height 14
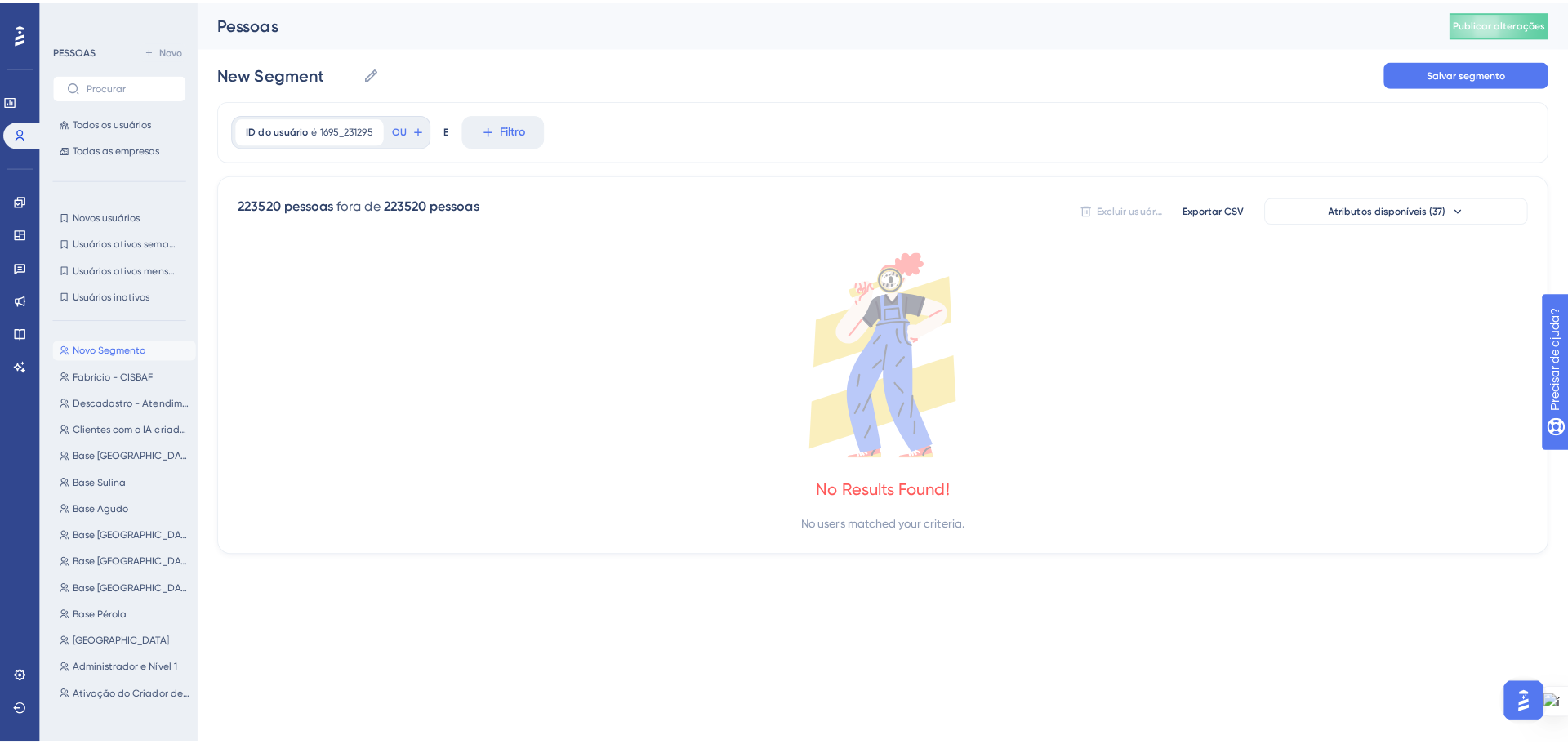
scroll to position [0, 0]
